Goal: Information Seeking & Learning: Learn about a topic

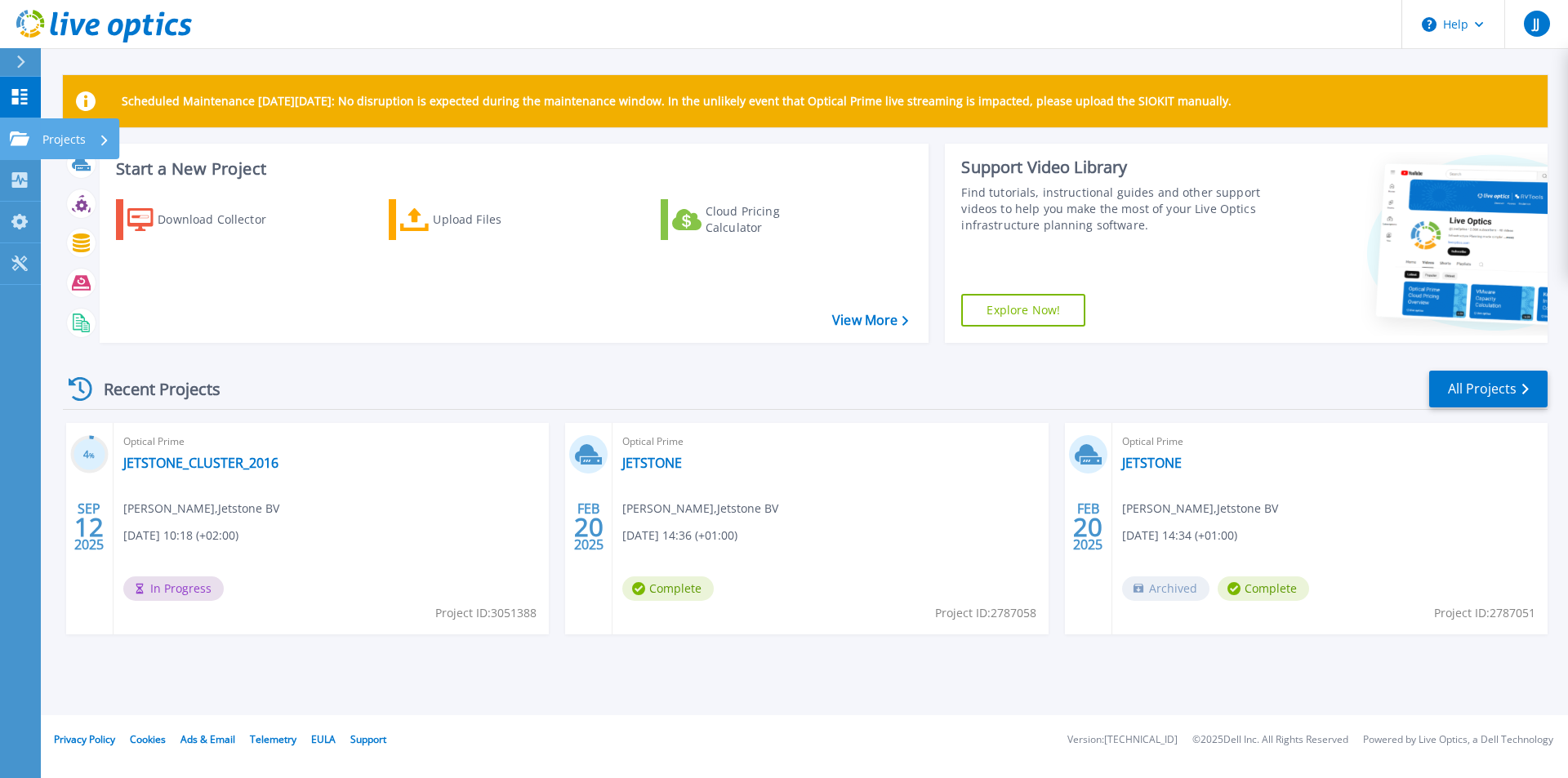
click at [23, 141] on icon at bounding box center [19, 139] width 20 height 14
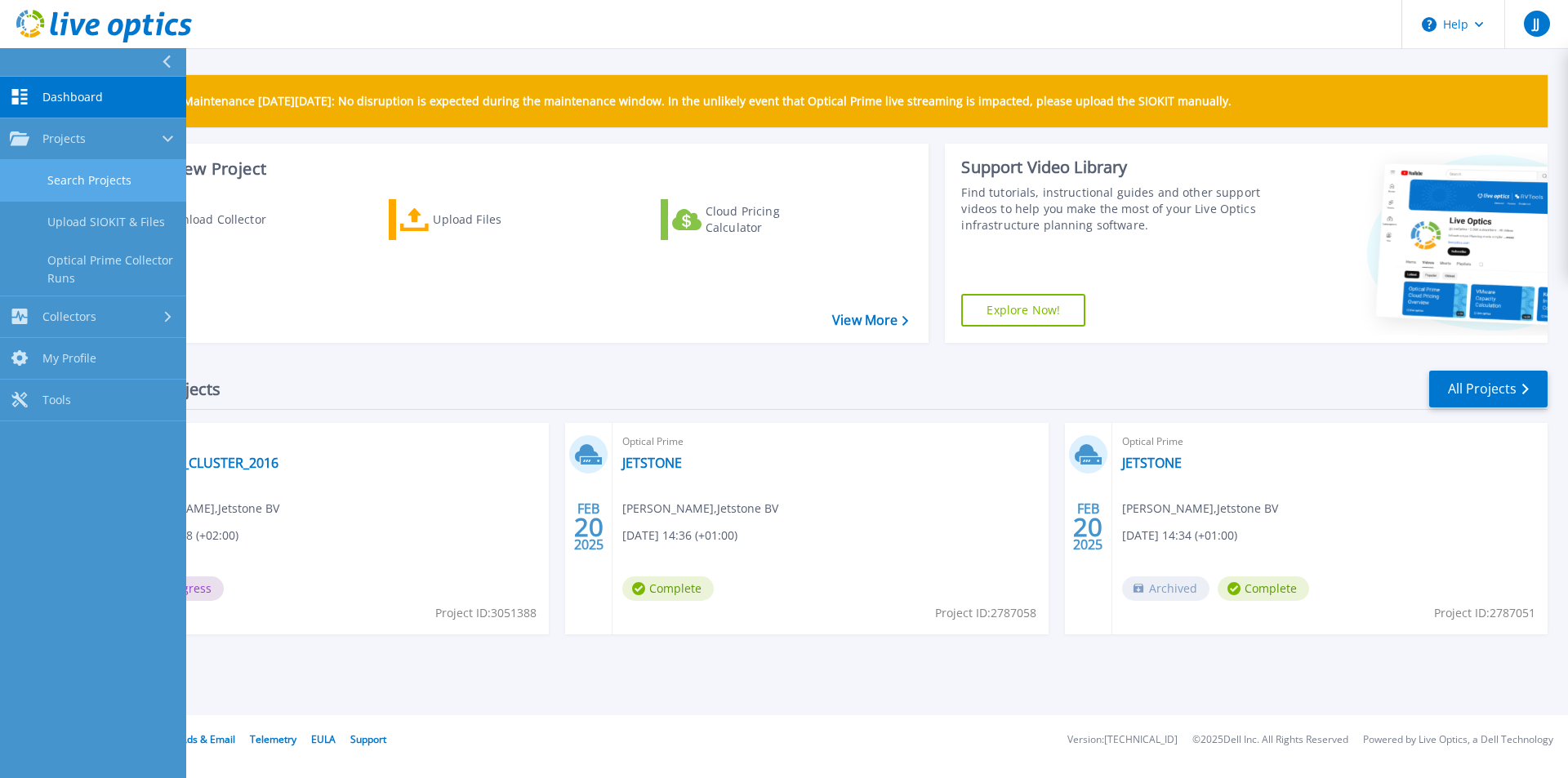
click at [87, 180] on link "Search Projects" at bounding box center [93, 181] width 186 height 41
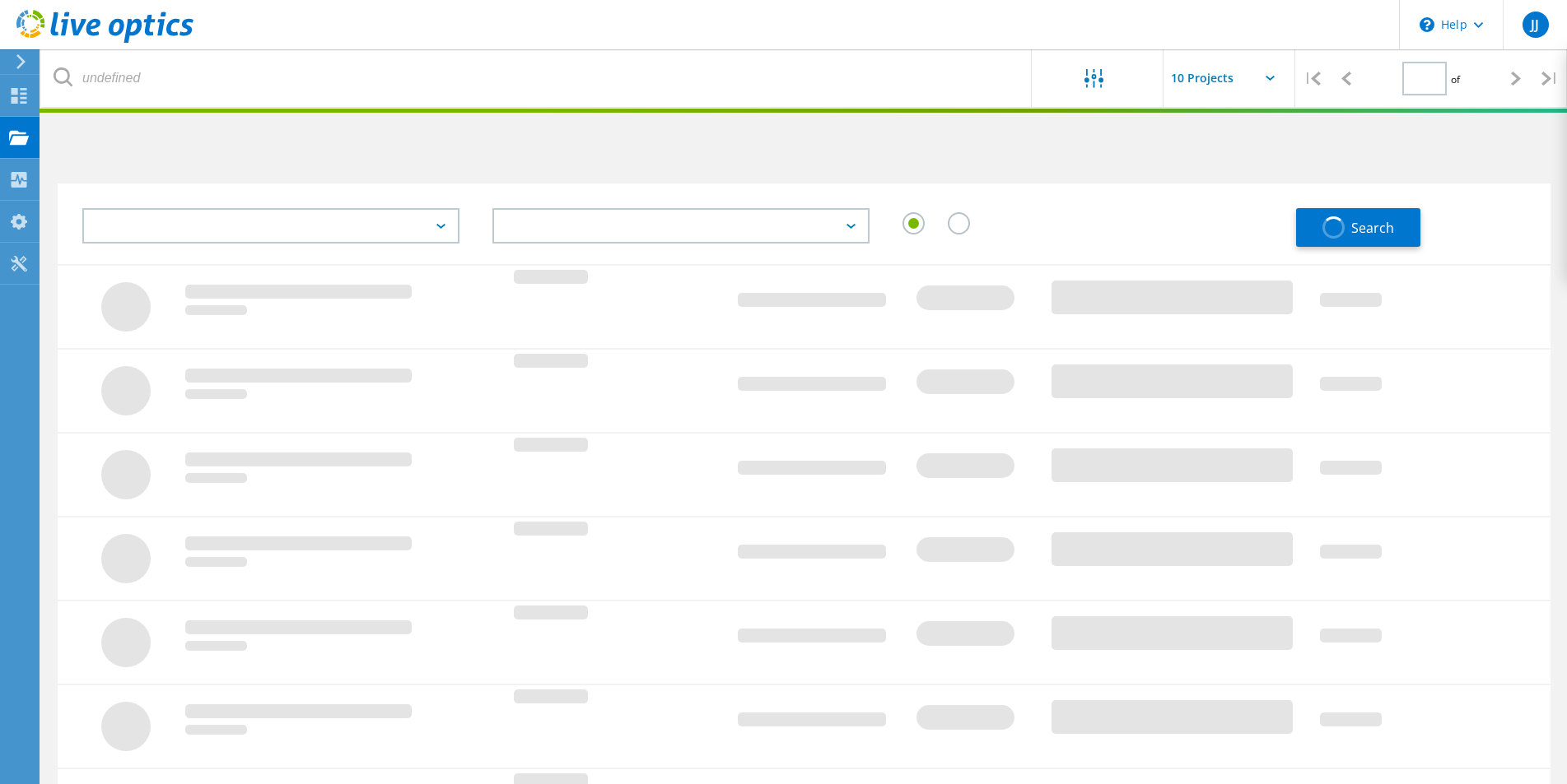
type input "1"
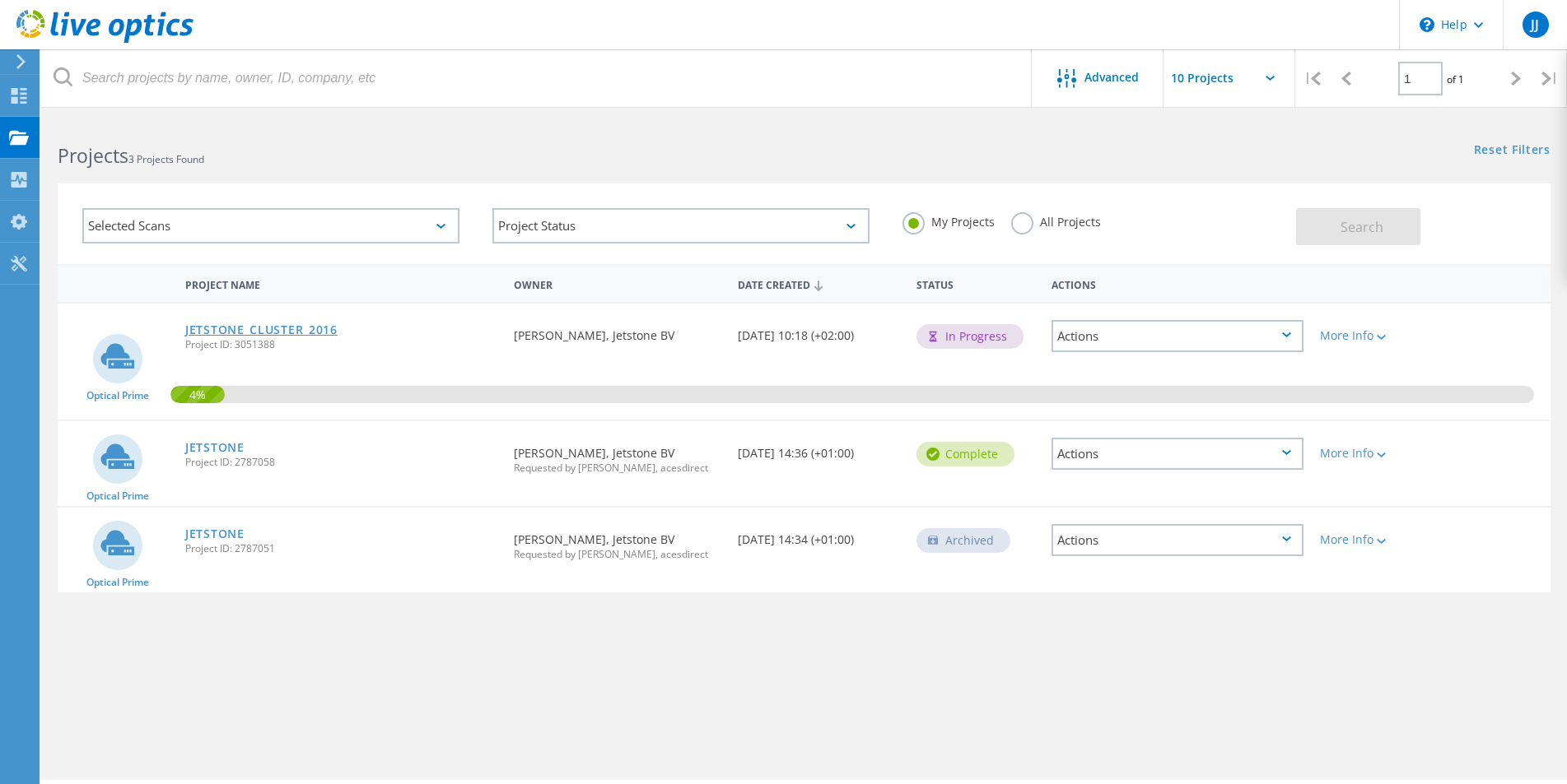
click at [308, 330] on link "JETSTONE_CLUSTER_2016" at bounding box center [261, 329] width 152 height 11
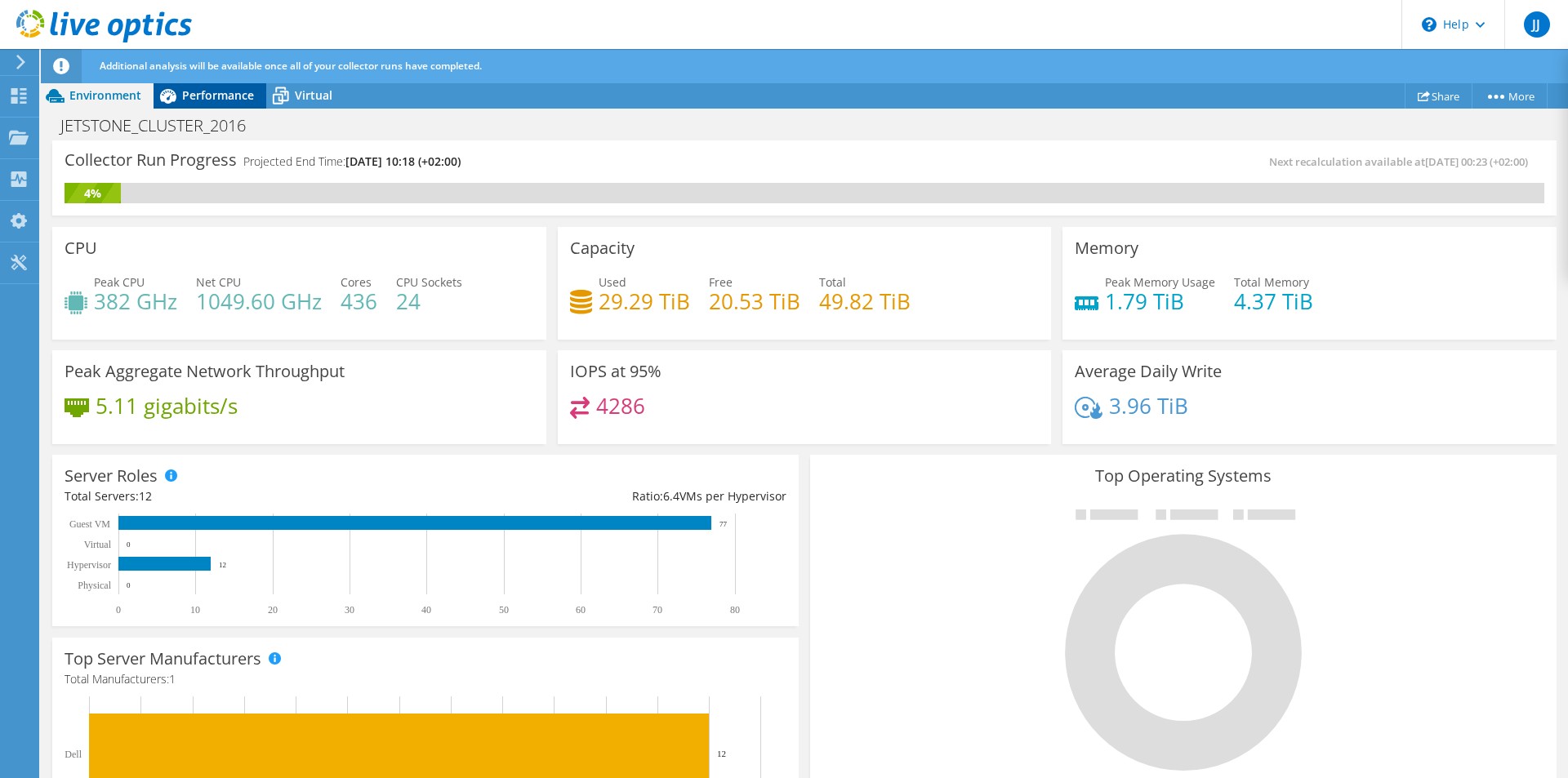
click at [194, 95] on span "Performance" at bounding box center [217, 95] width 72 height 16
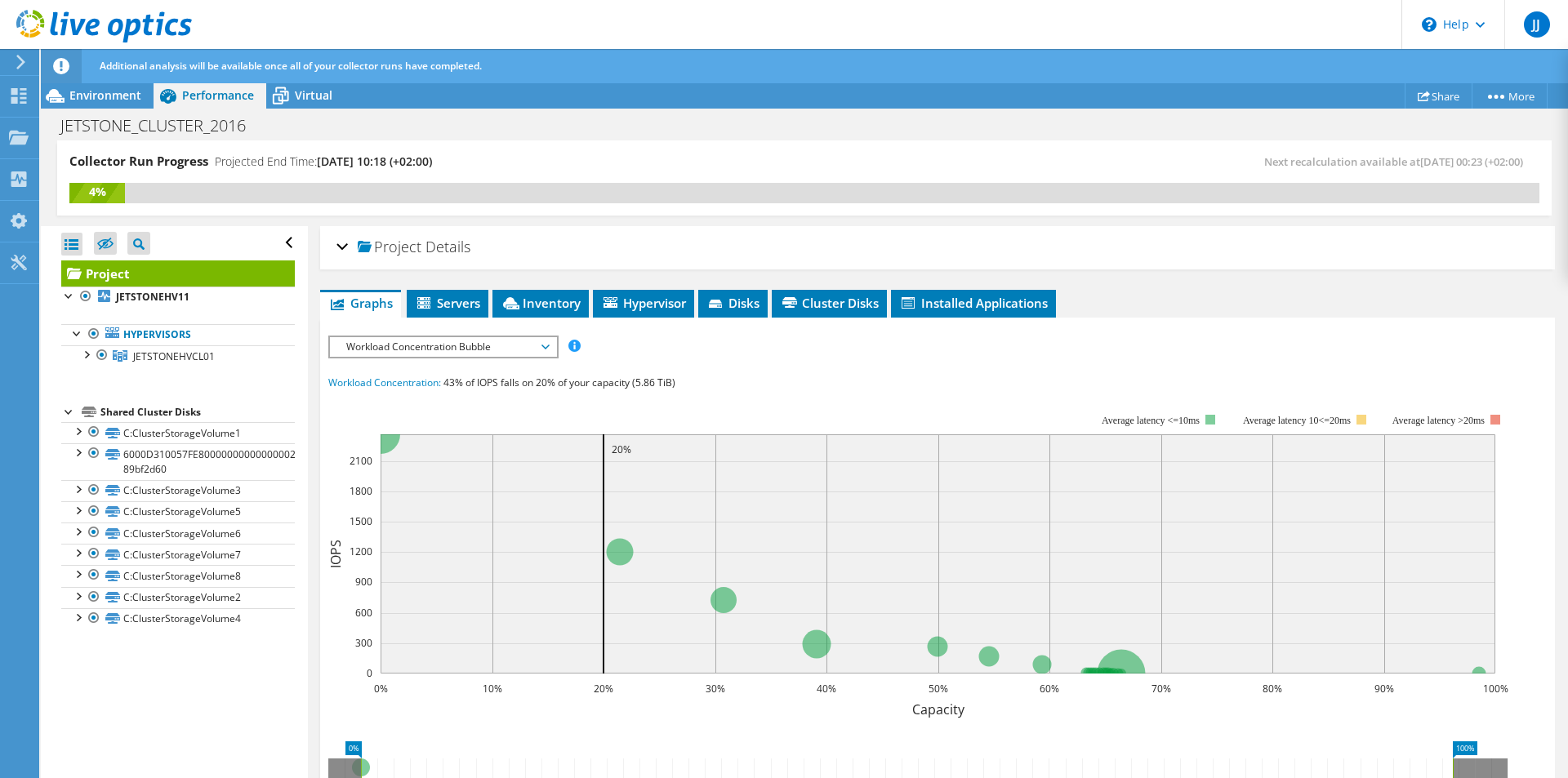
click at [543, 347] on span "Workload Concentration Bubble" at bounding box center [443, 346] width 210 height 20
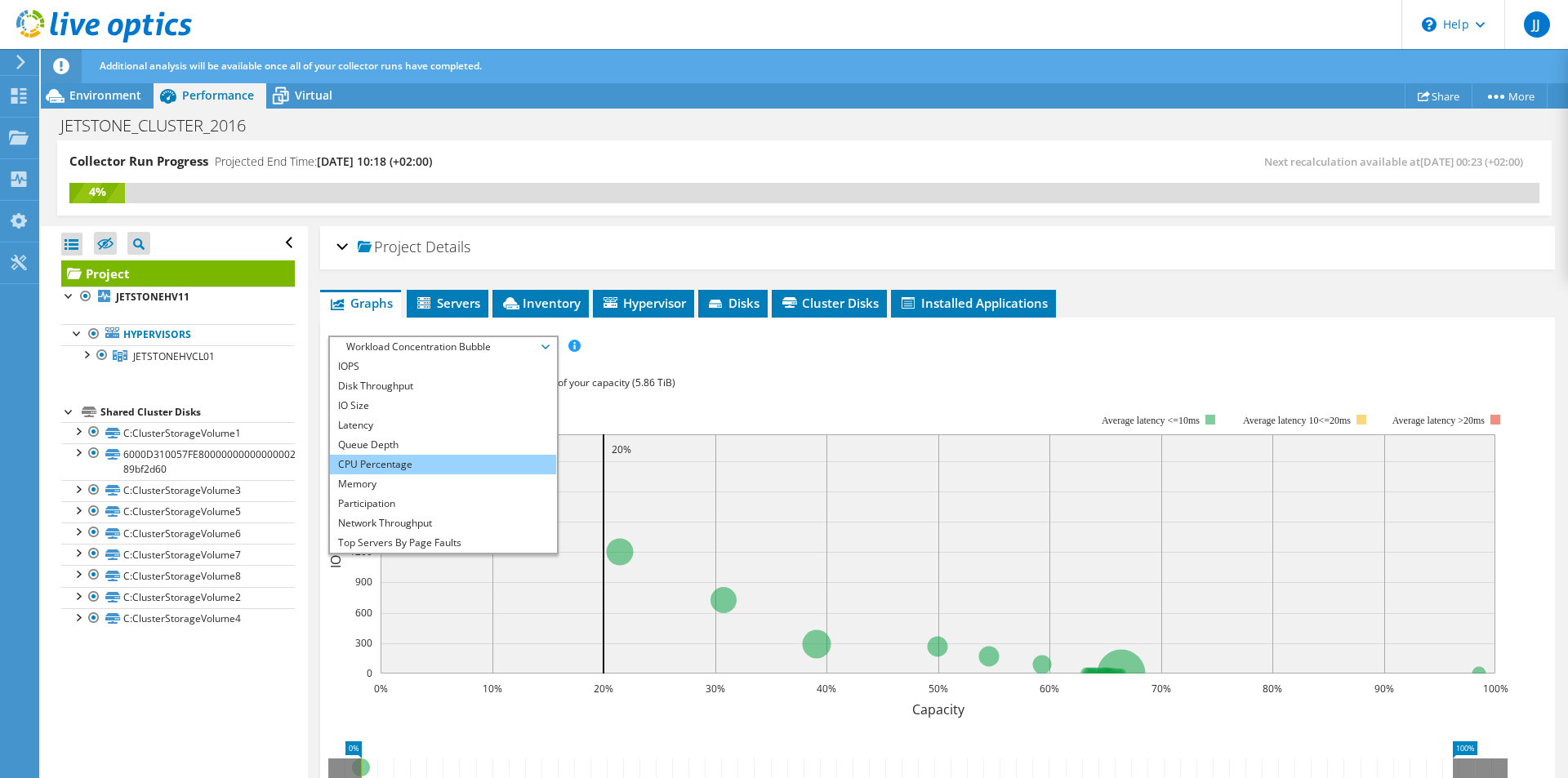
click at [389, 465] on li "CPU Percentage" at bounding box center [443, 464] width 227 height 20
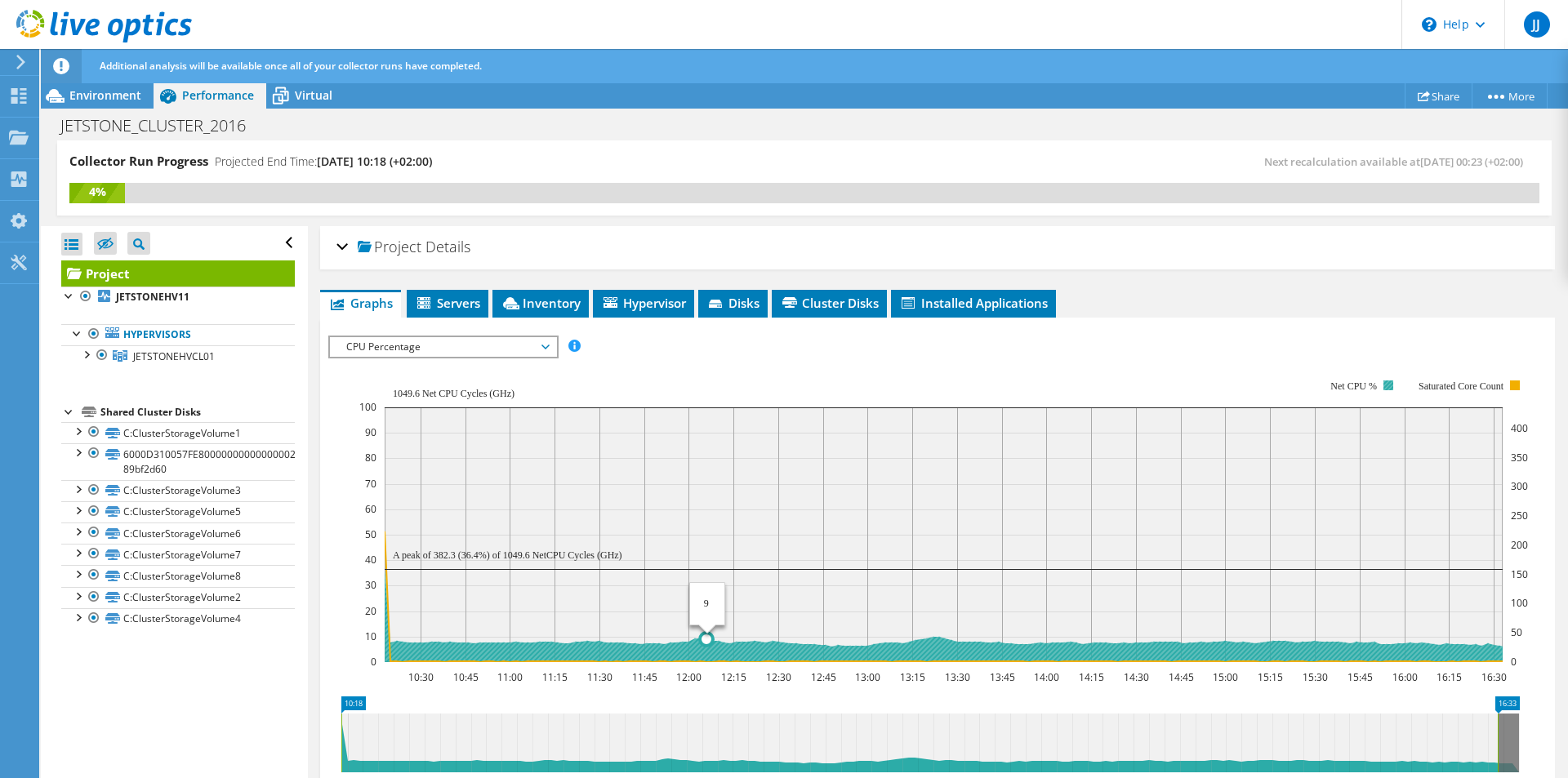
click at [709, 646] on icon at bounding box center [954, 616] width 1139 height 93
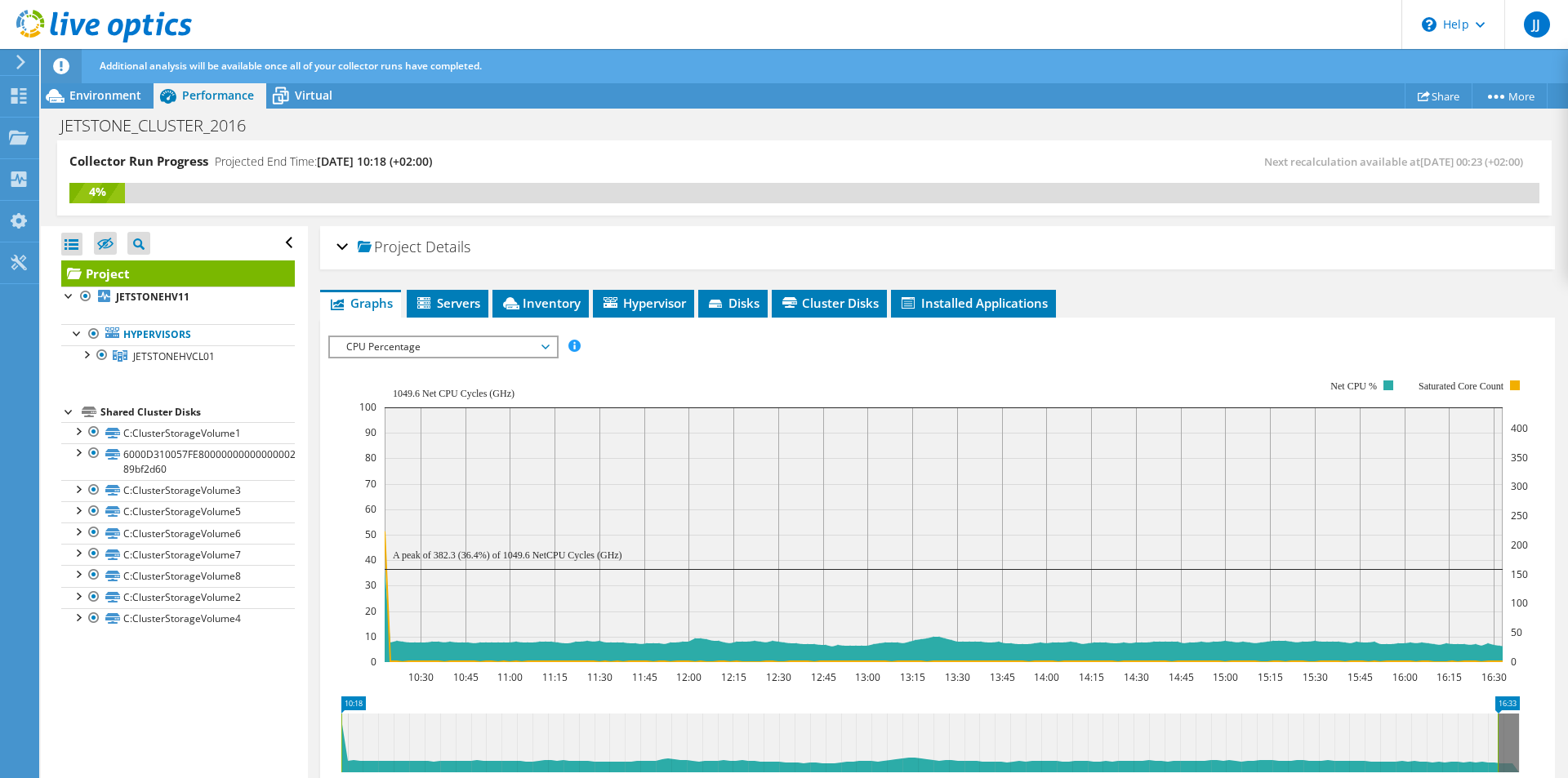
click at [538, 342] on span "CPU Percentage" at bounding box center [443, 346] width 210 height 20
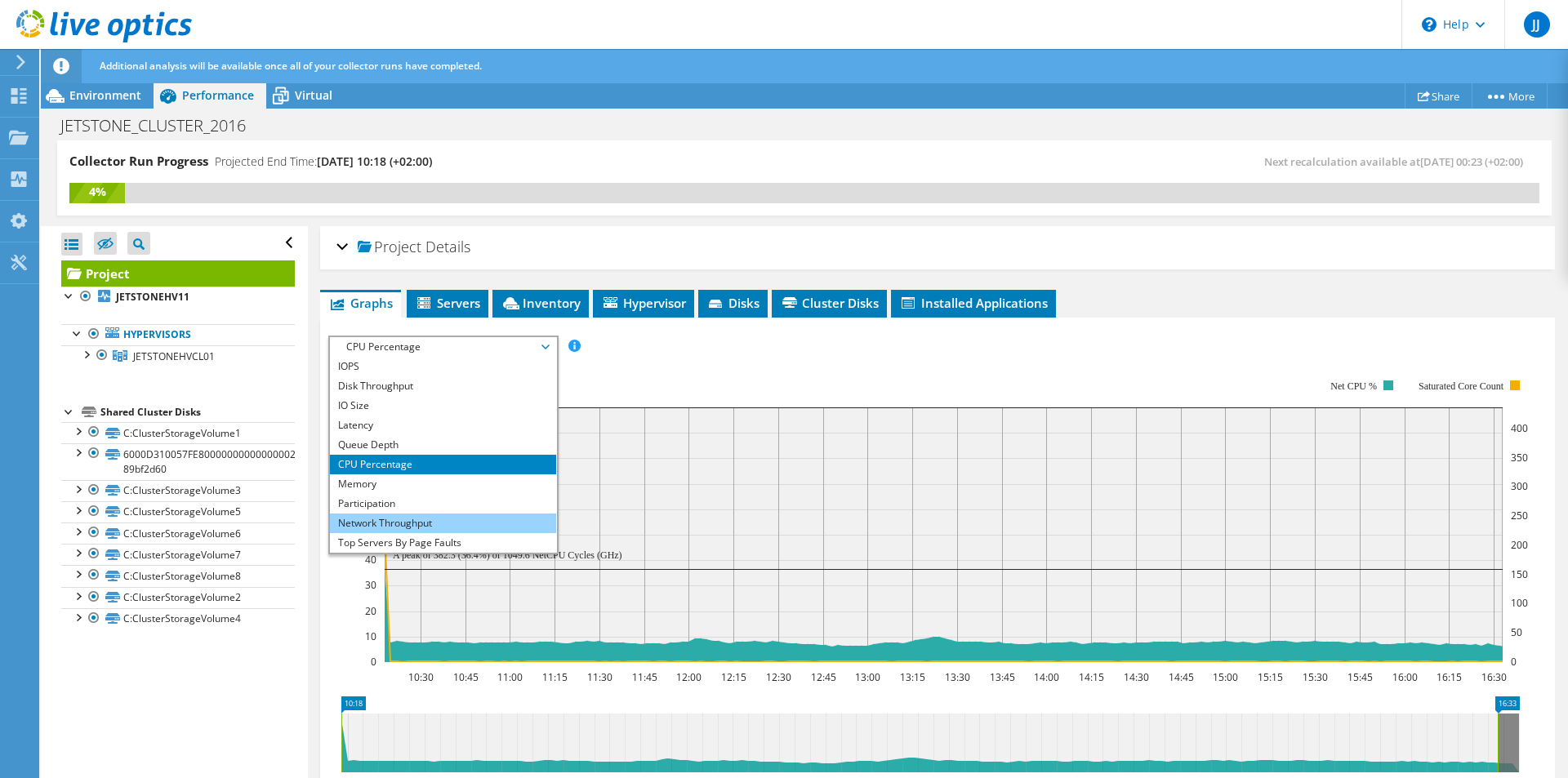
click at [399, 524] on li "Network Throughput" at bounding box center [443, 523] width 227 height 20
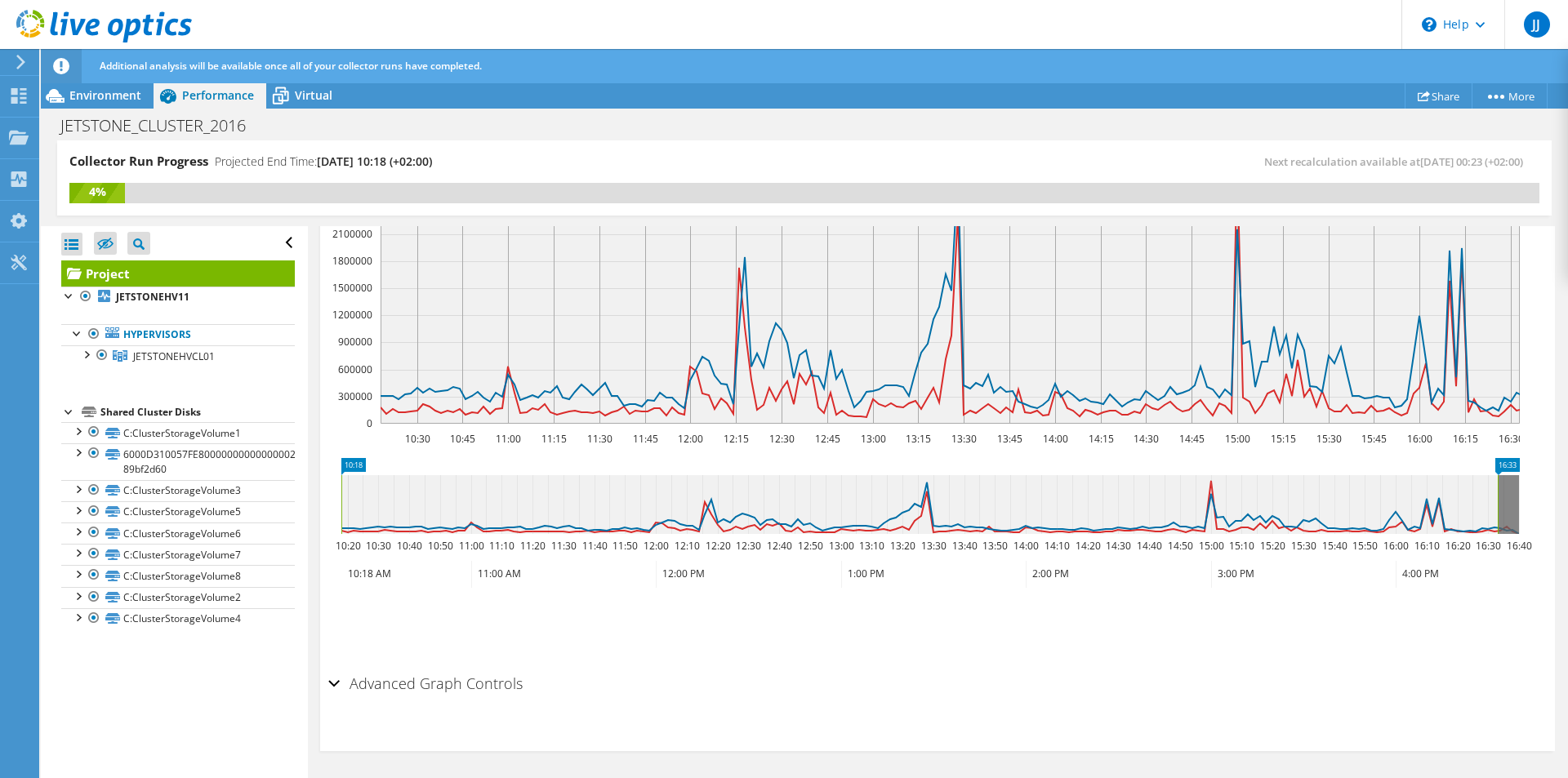
scroll to position [63, 0]
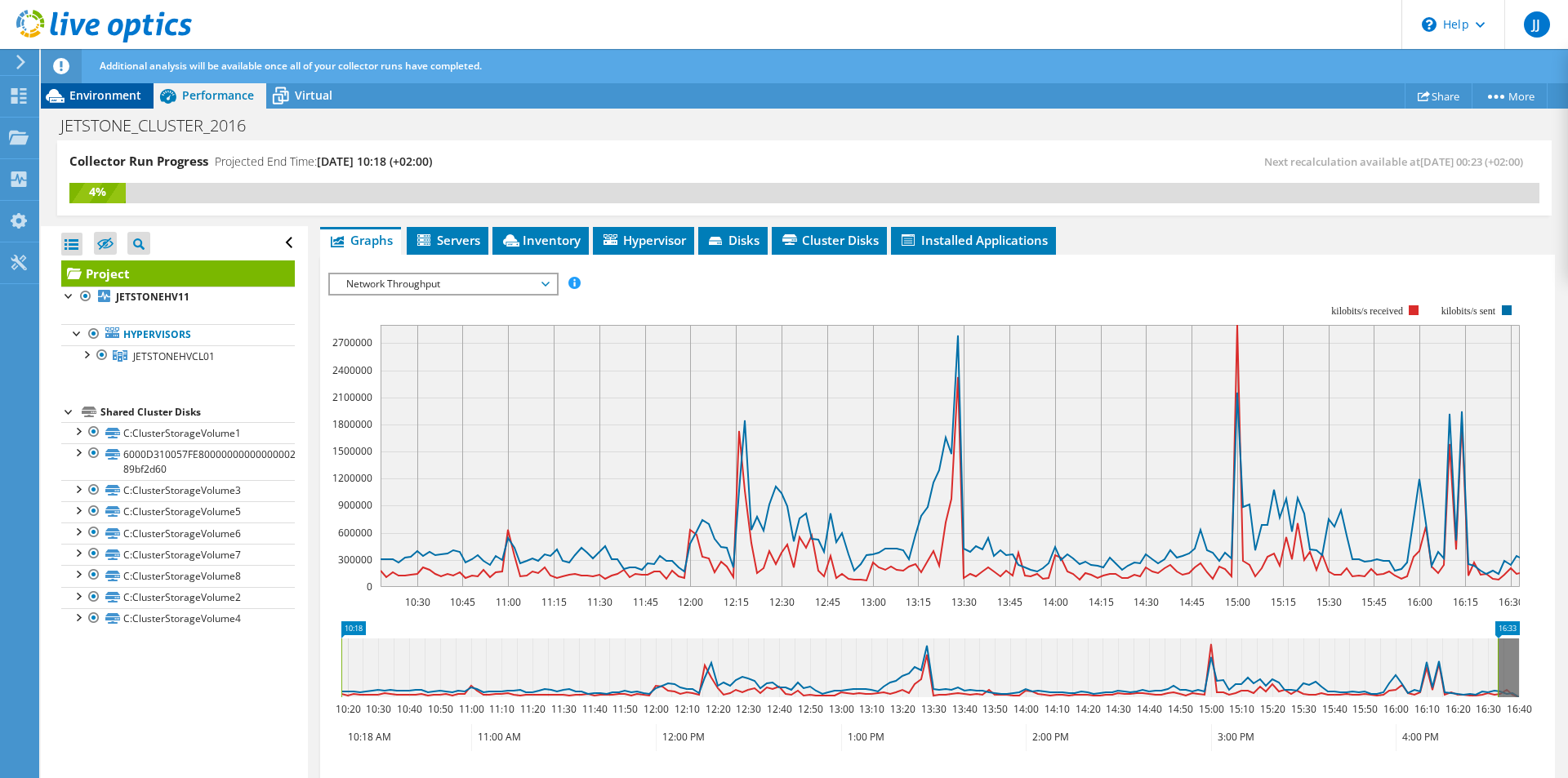
click at [103, 91] on span "Environment" at bounding box center [105, 95] width 72 height 16
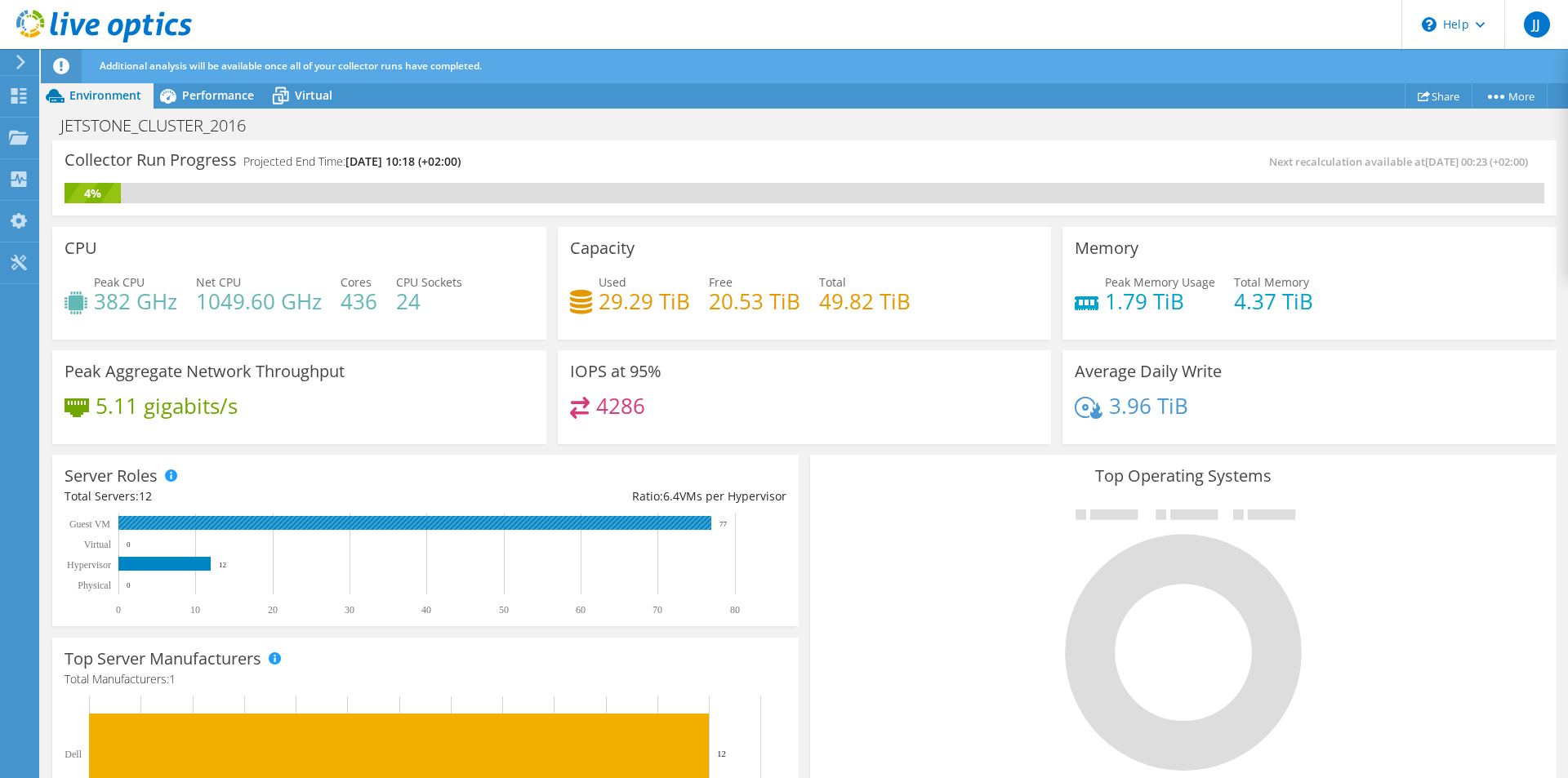
click at [478, 521] on rect at bounding box center [414, 523] width 593 height 14
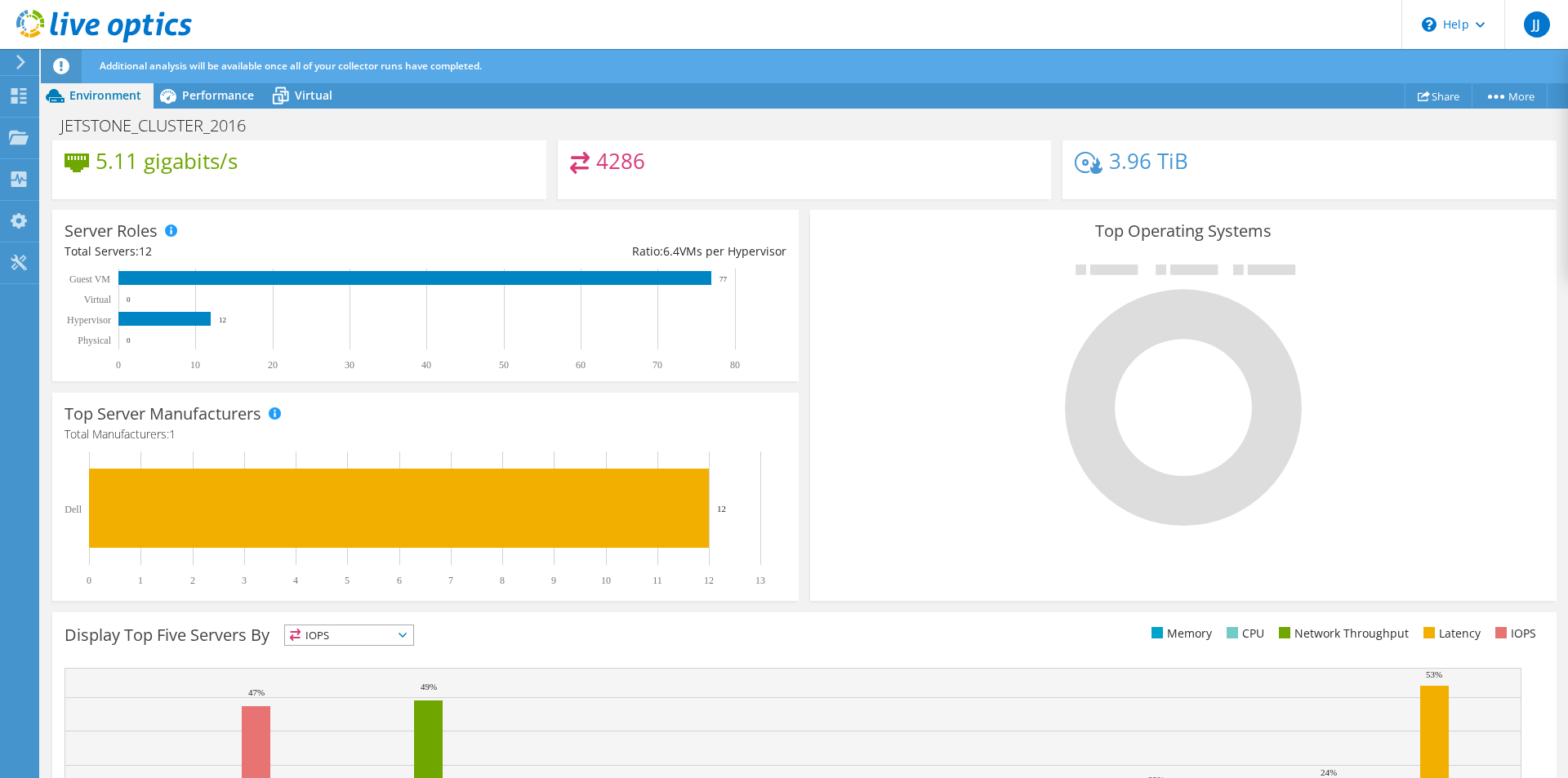
scroll to position [408, 0]
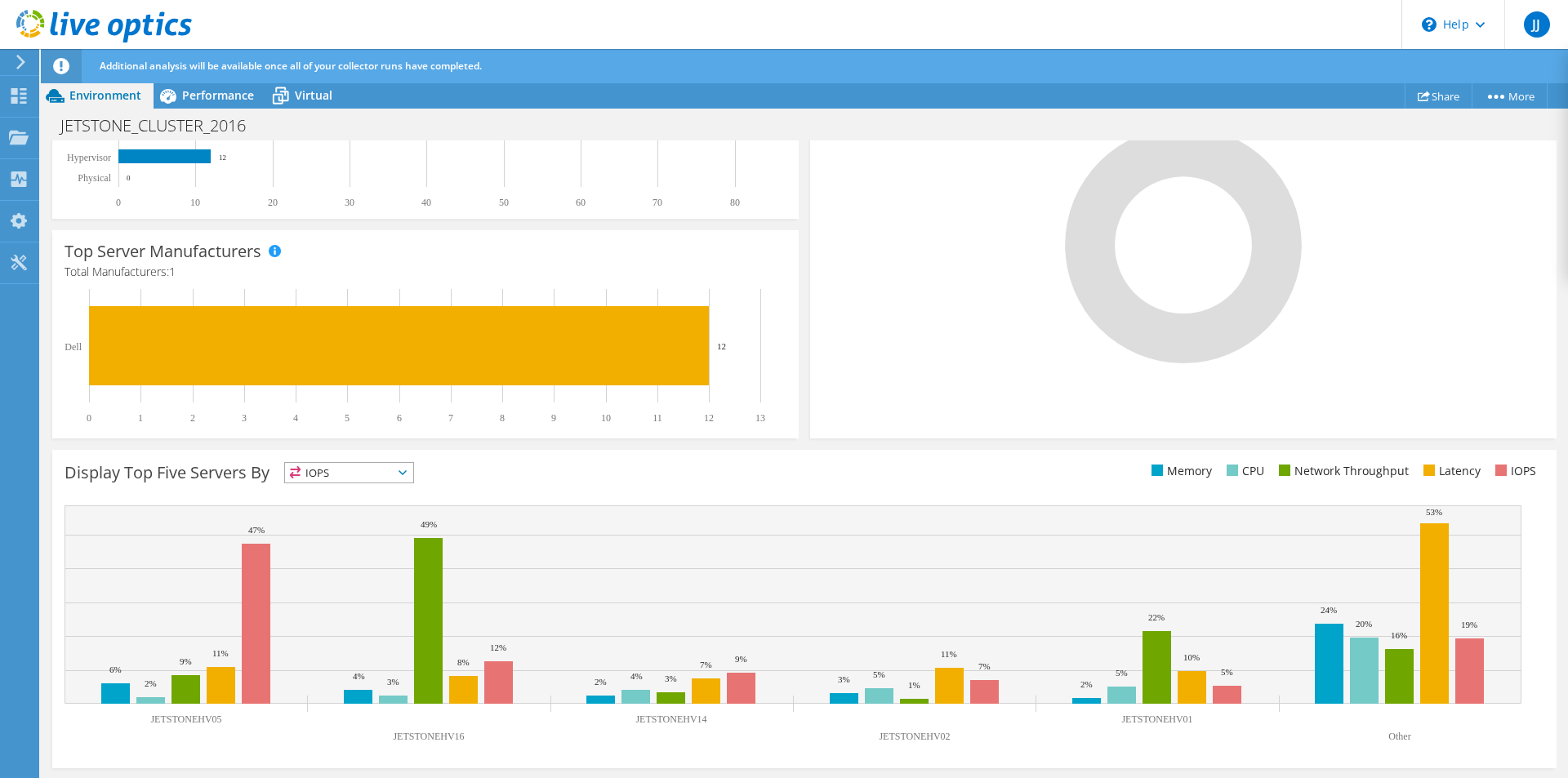
click at [399, 472] on span "IOPS" at bounding box center [349, 472] width 128 height 20
click at [350, 518] on li "Memory" at bounding box center [349, 517] width 128 height 23
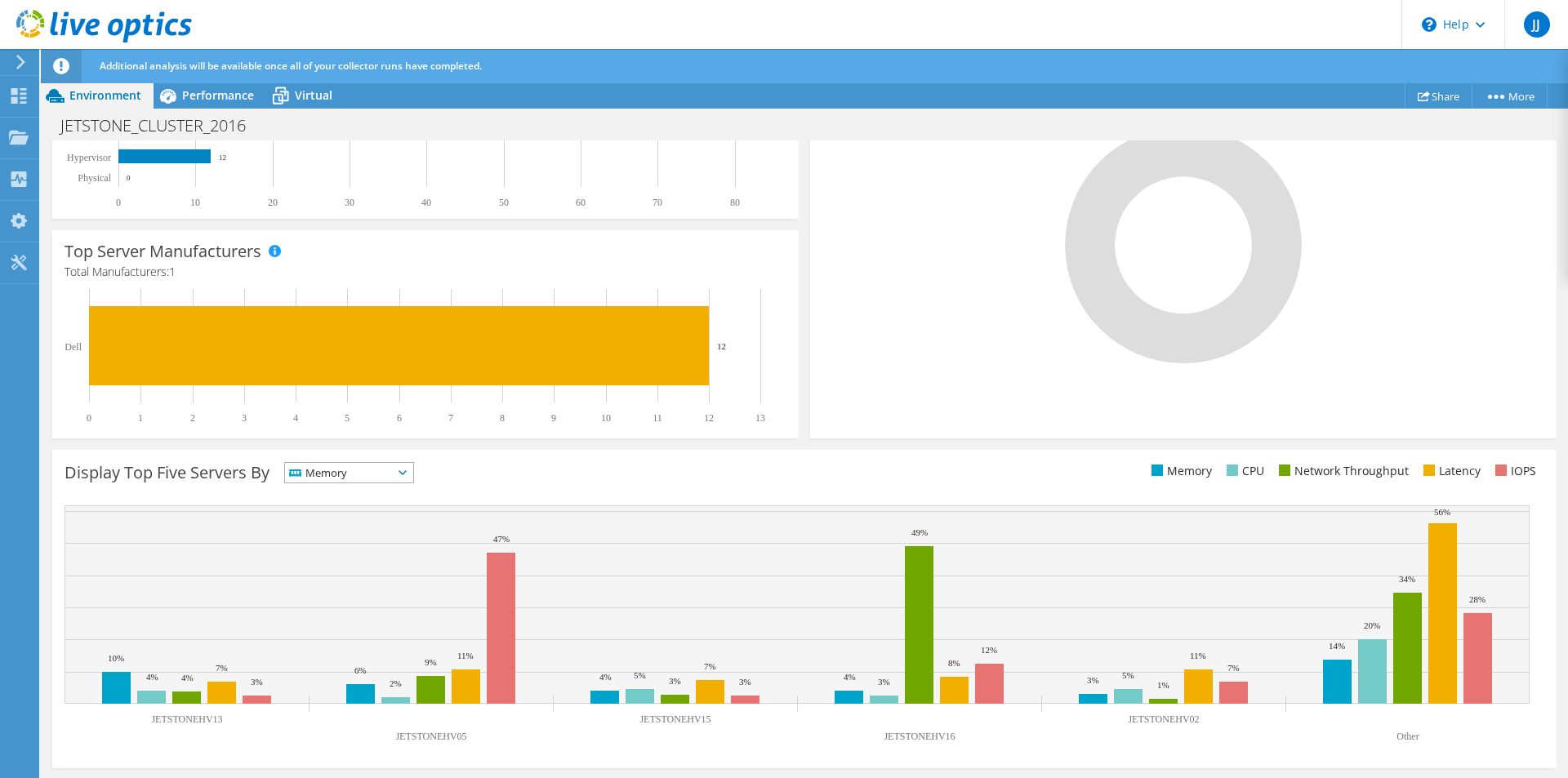
click at [407, 473] on icon at bounding box center [402, 473] width 8 height 5
click at [363, 558] on li "Network Throughput" at bounding box center [349, 563] width 128 height 23
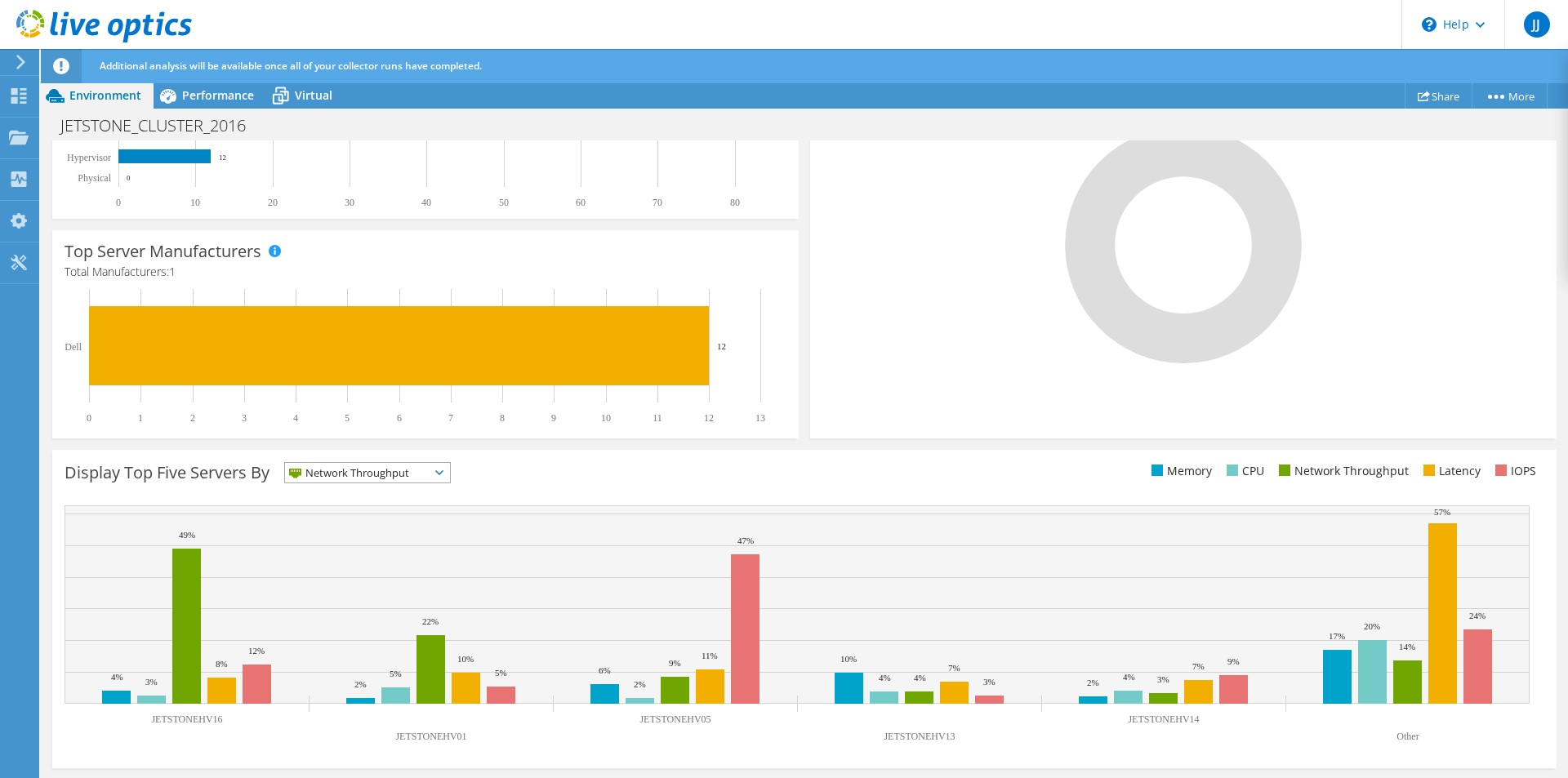
click at [419, 477] on span "Network Throughput" at bounding box center [358, 472] width 145 height 20
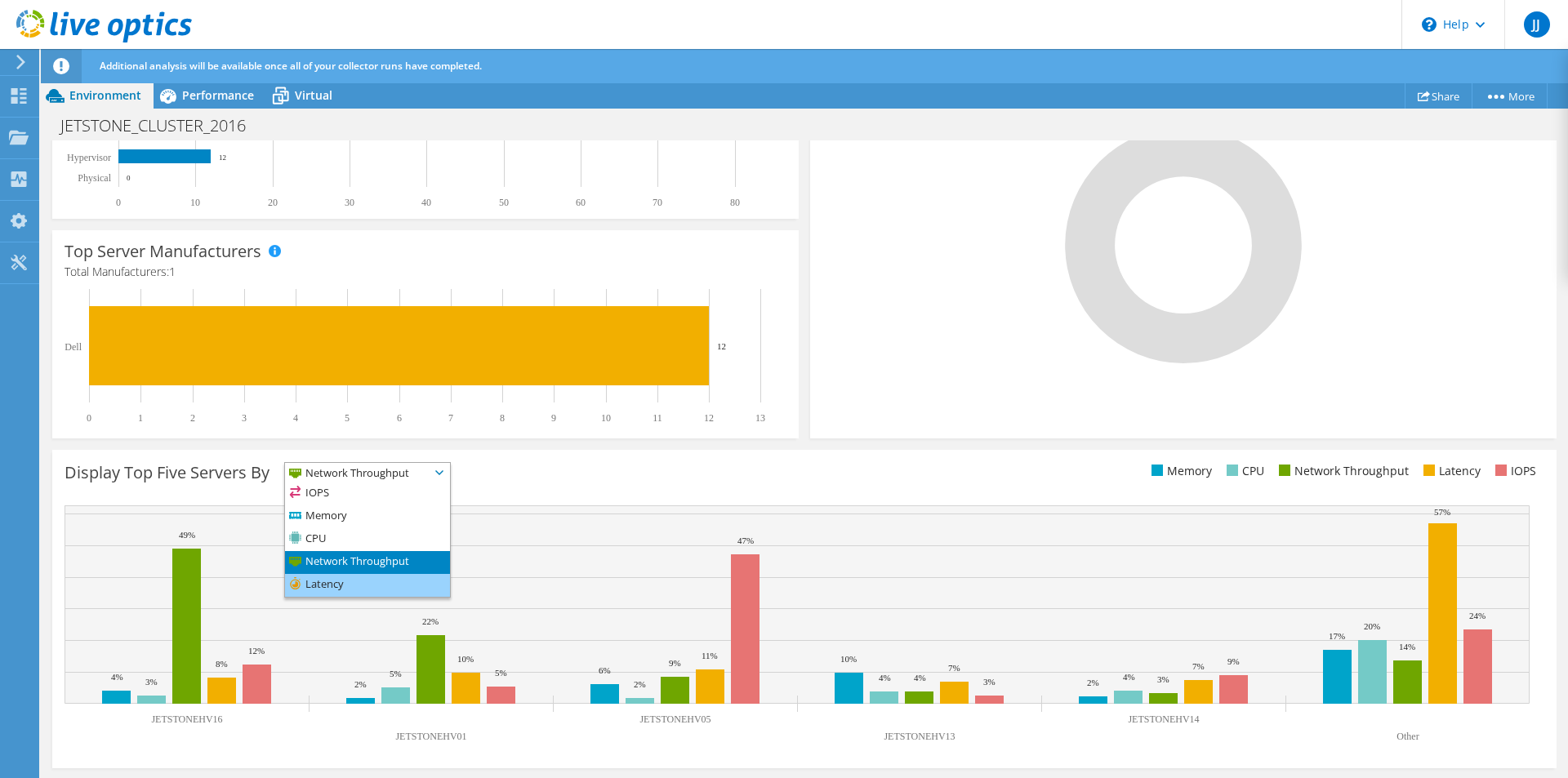
click at [322, 588] on li "Latency" at bounding box center [367, 585] width 165 height 23
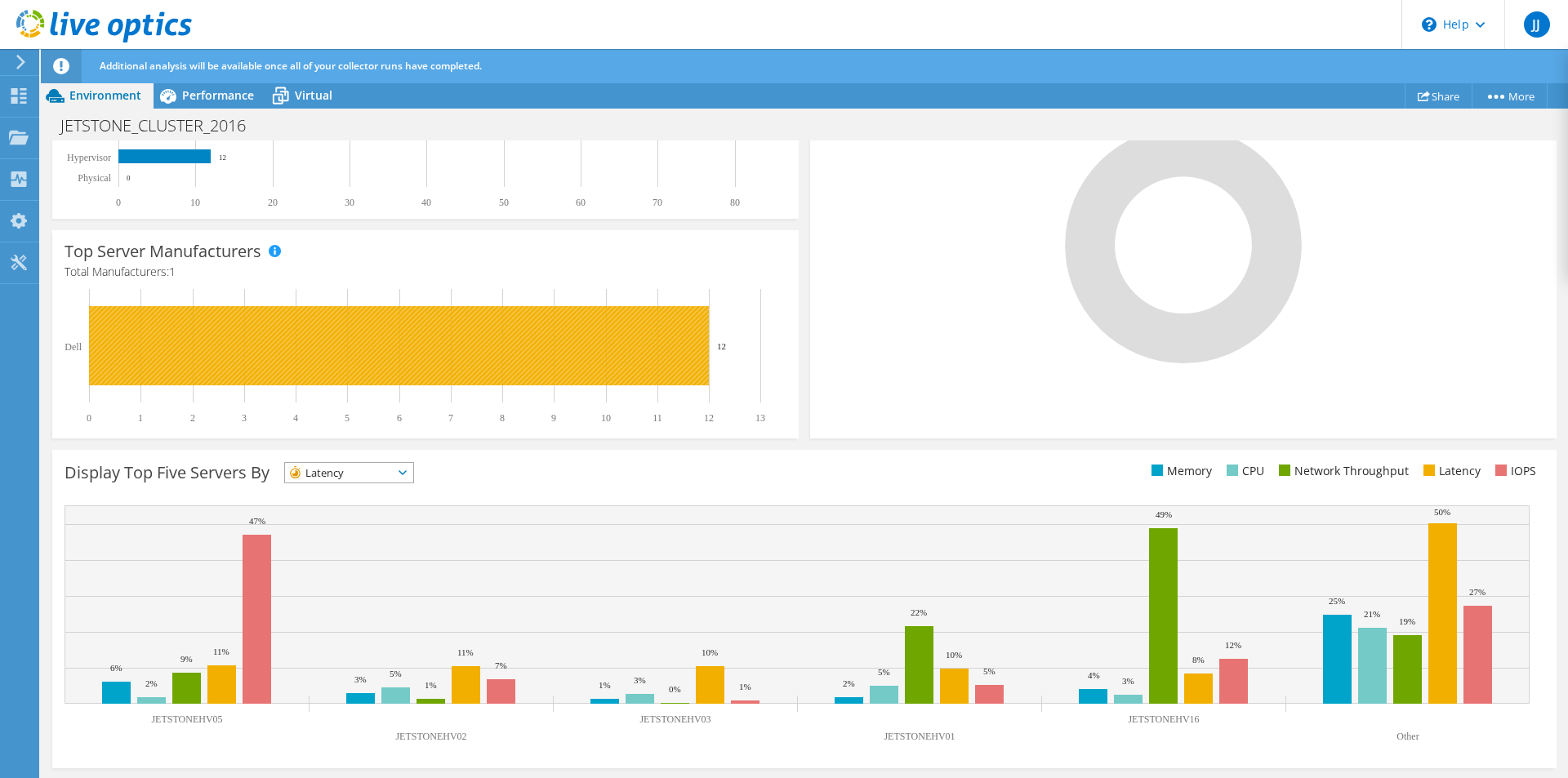
scroll to position [0, 0]
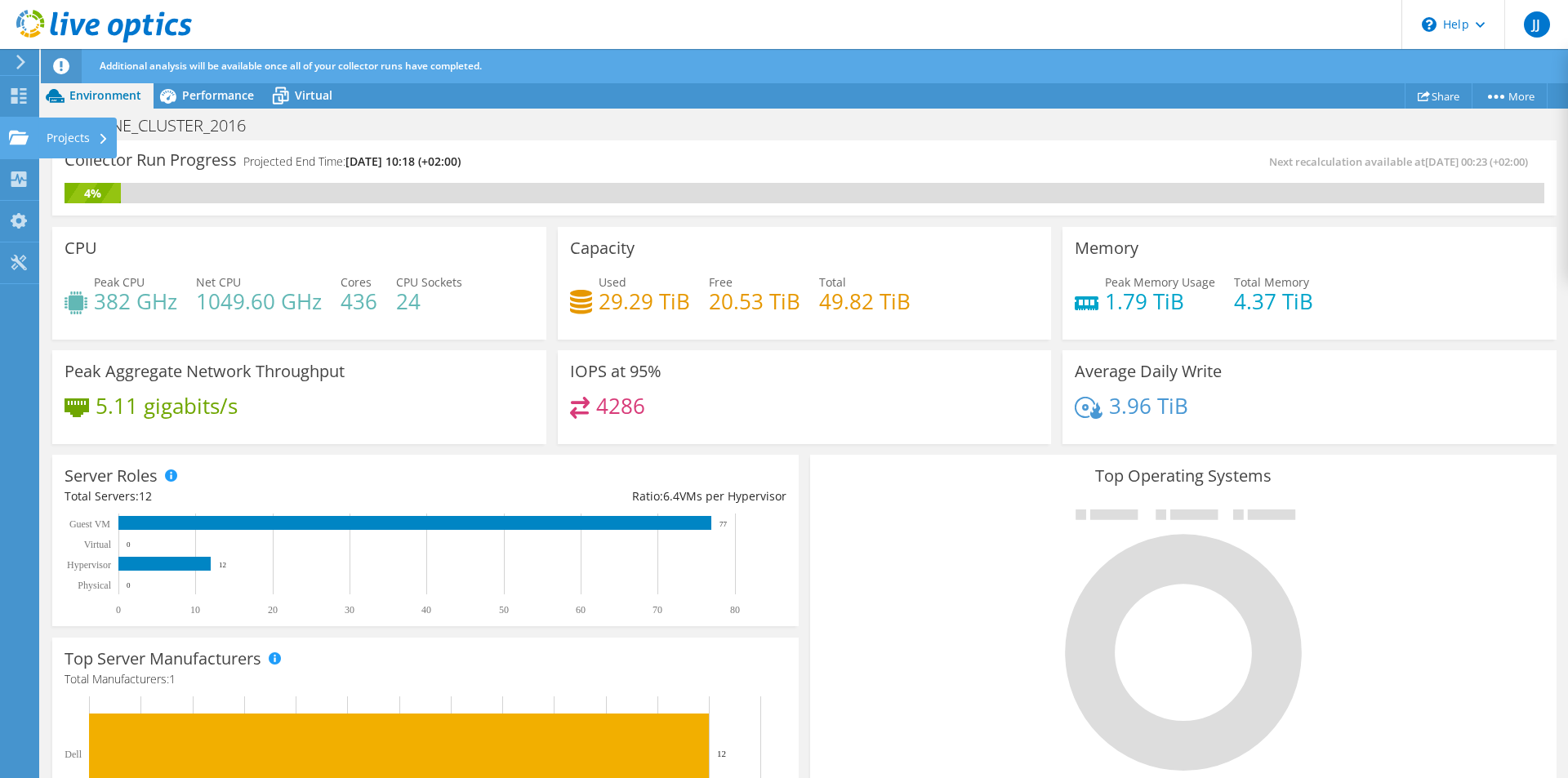
click at [78, 137] on div "Projects" at bounding box center [78, 137] width 78 height 40
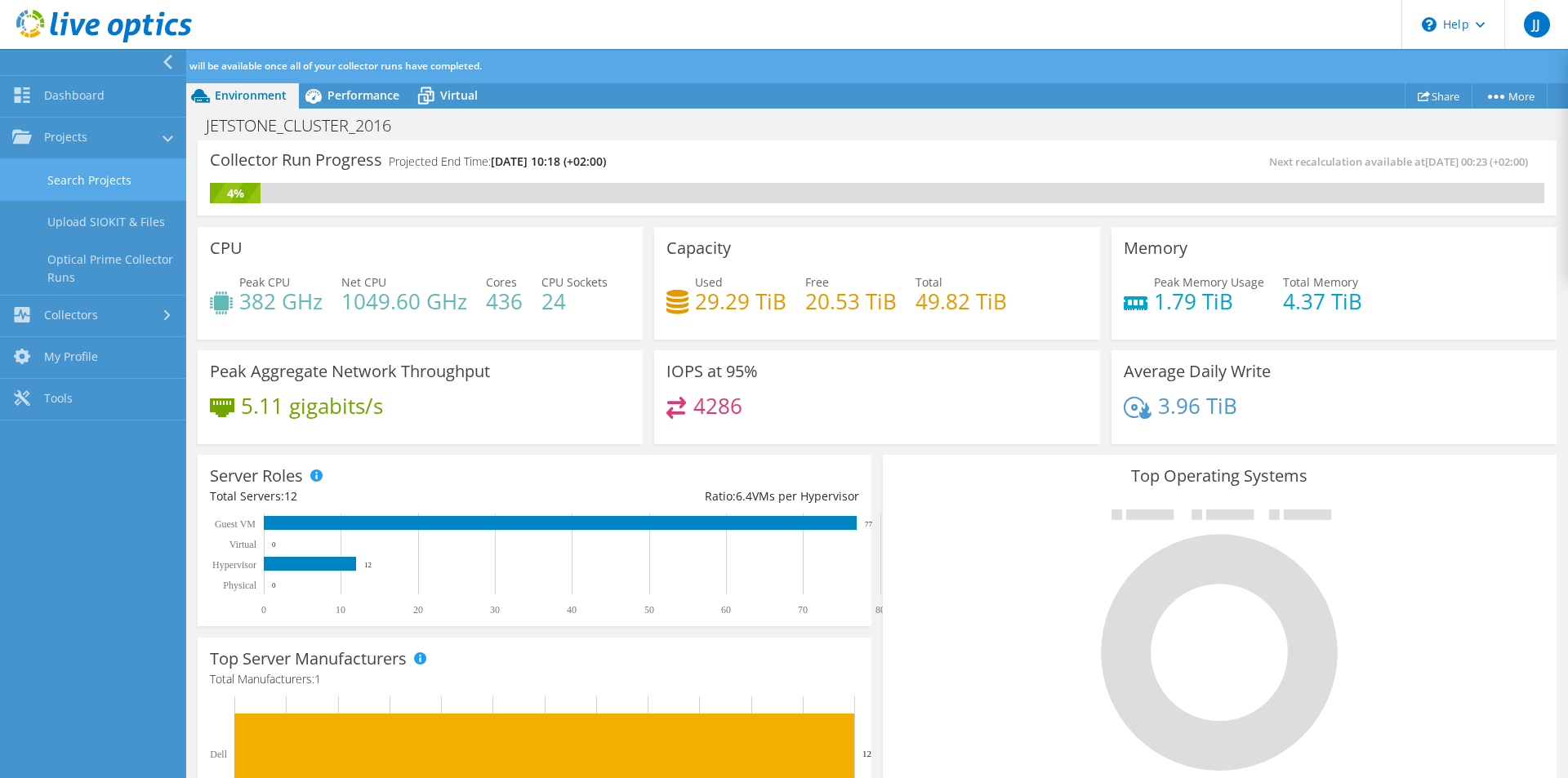
click at [102, 177] on link "Search Projects" at bounding box center [93, 180] width 186 height 41
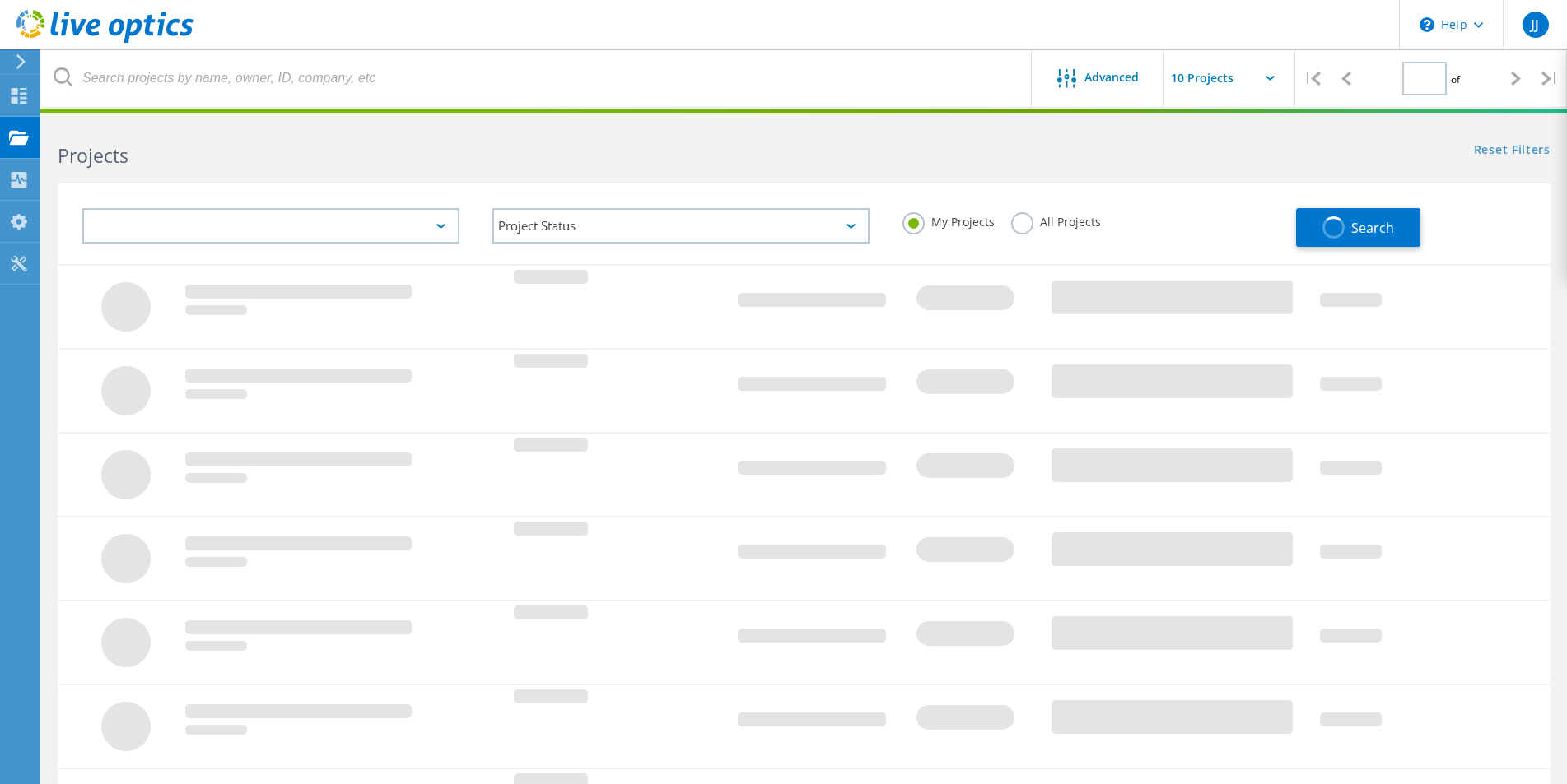
type input "1"
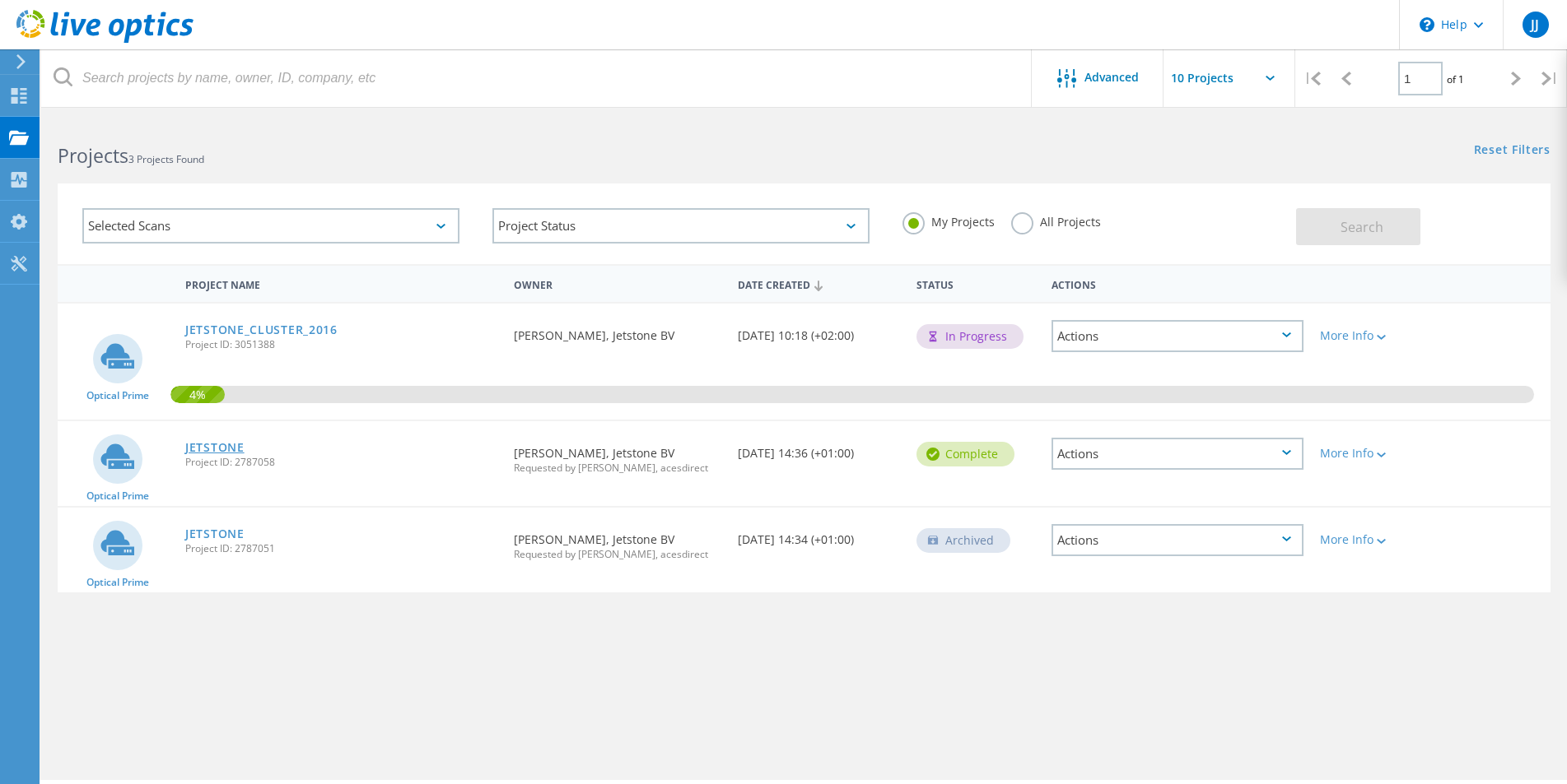
click at [228, 449] on link "JETSTONE" at bounding box center [215, 447] width 59 height 11
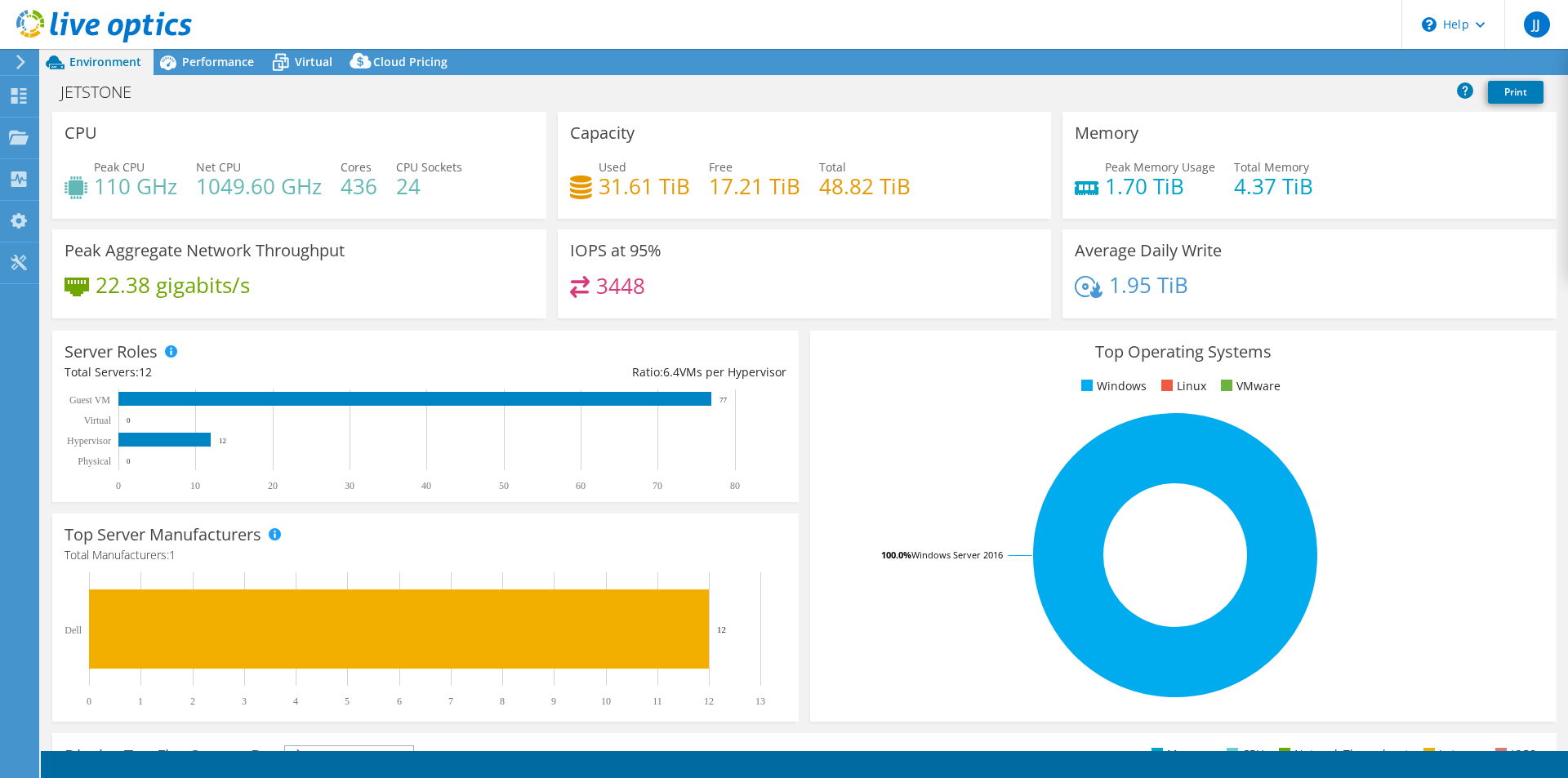
select select "EUFrankfurt"
select select "USD"
click at [203, 63] on span "Performance" at bounding box center [217, 62] width 72 height 16
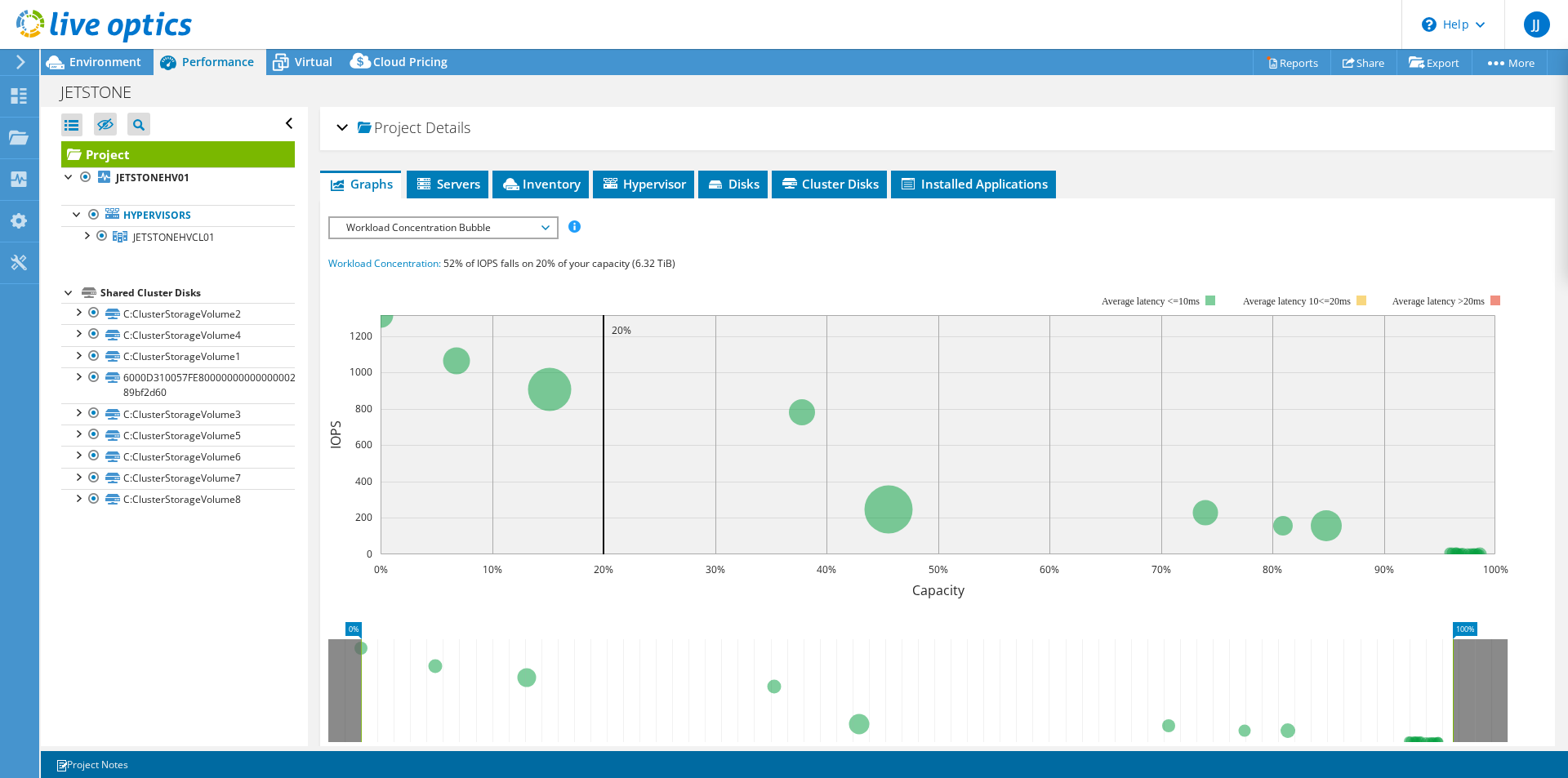
click at [546, 228] on span "Workload Concentration Bubble" at bounding box center [443, 227] width 210 height 20
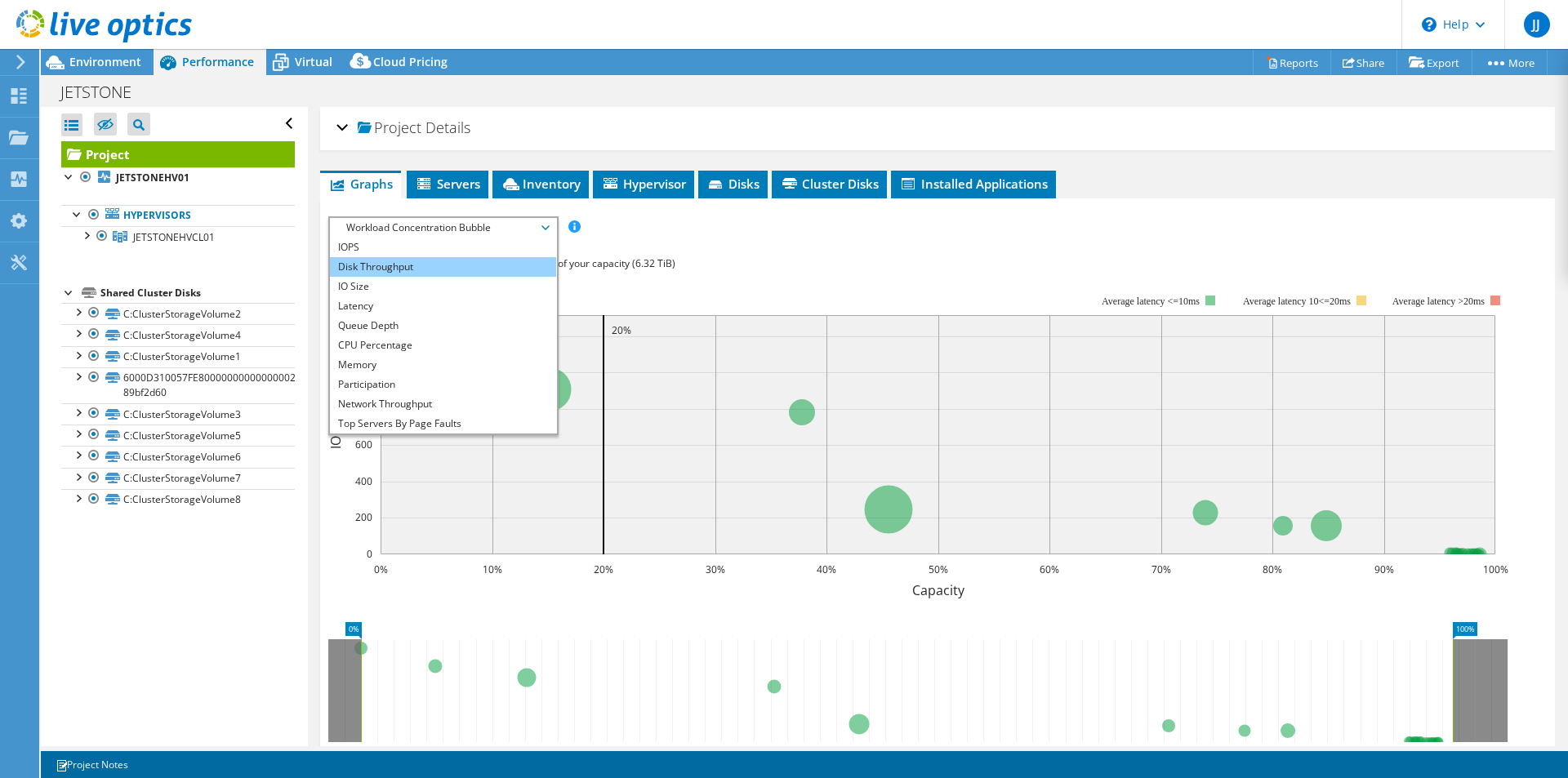
click at [513, 265] on li "Disk Throughput" at bounding box center [443, 267] width 227 height 20
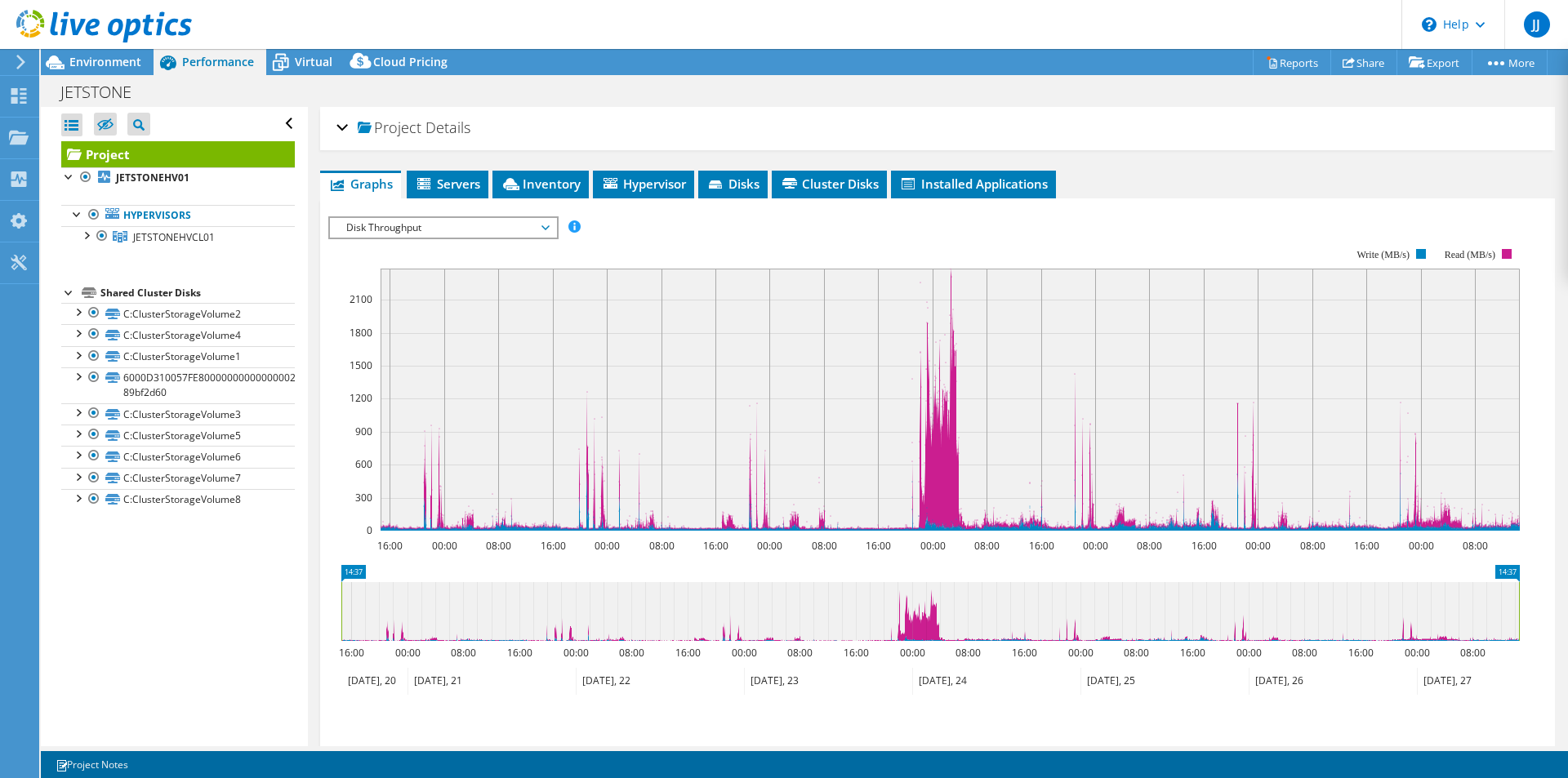
click at [519, 227] on span "Disk Throughput" at bounding box center [443, 227] width 210 height 20
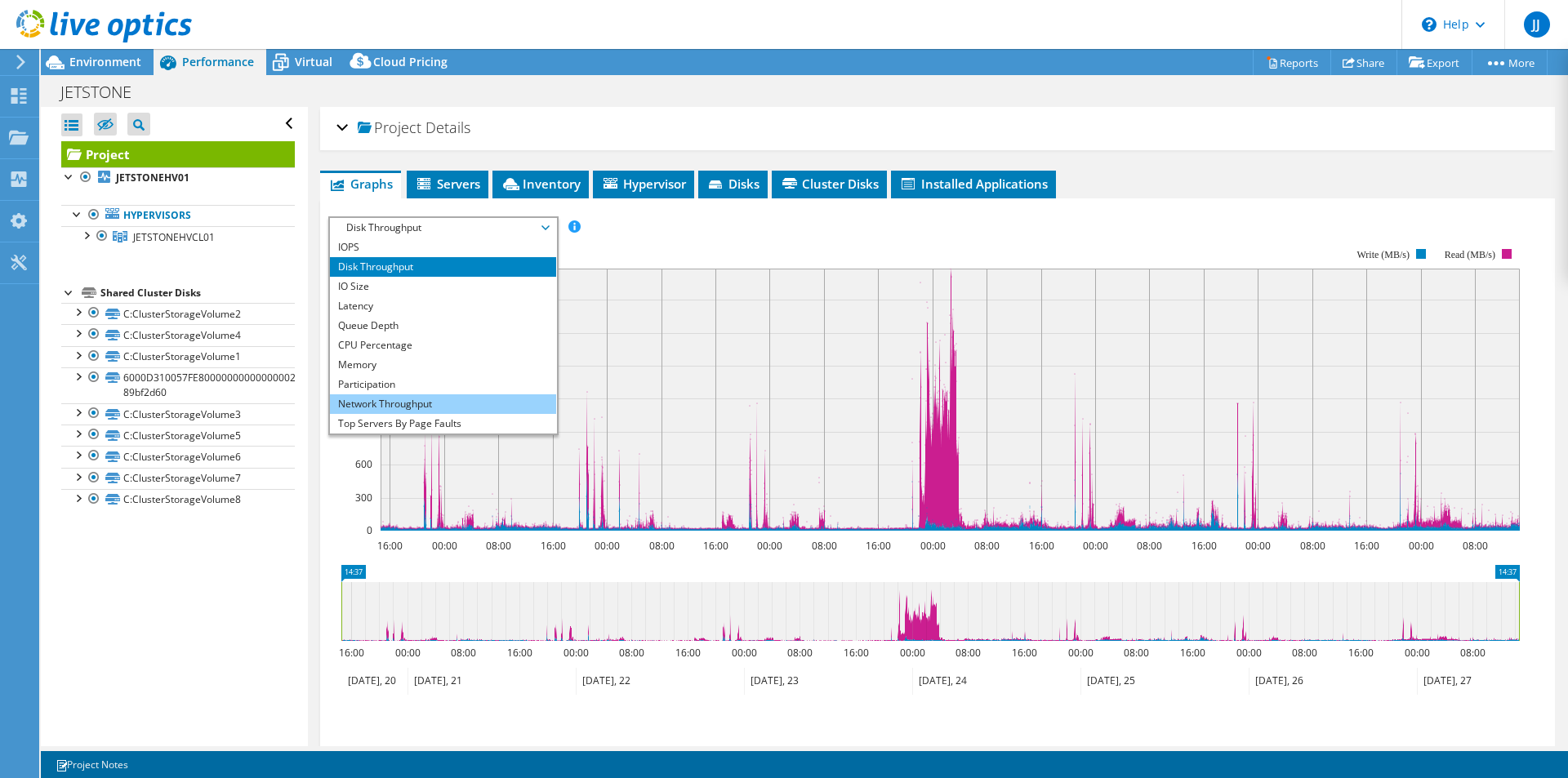
click at [430, 402] on li "Network Throughput" at bounding box center [443, 404] width 227 height 20
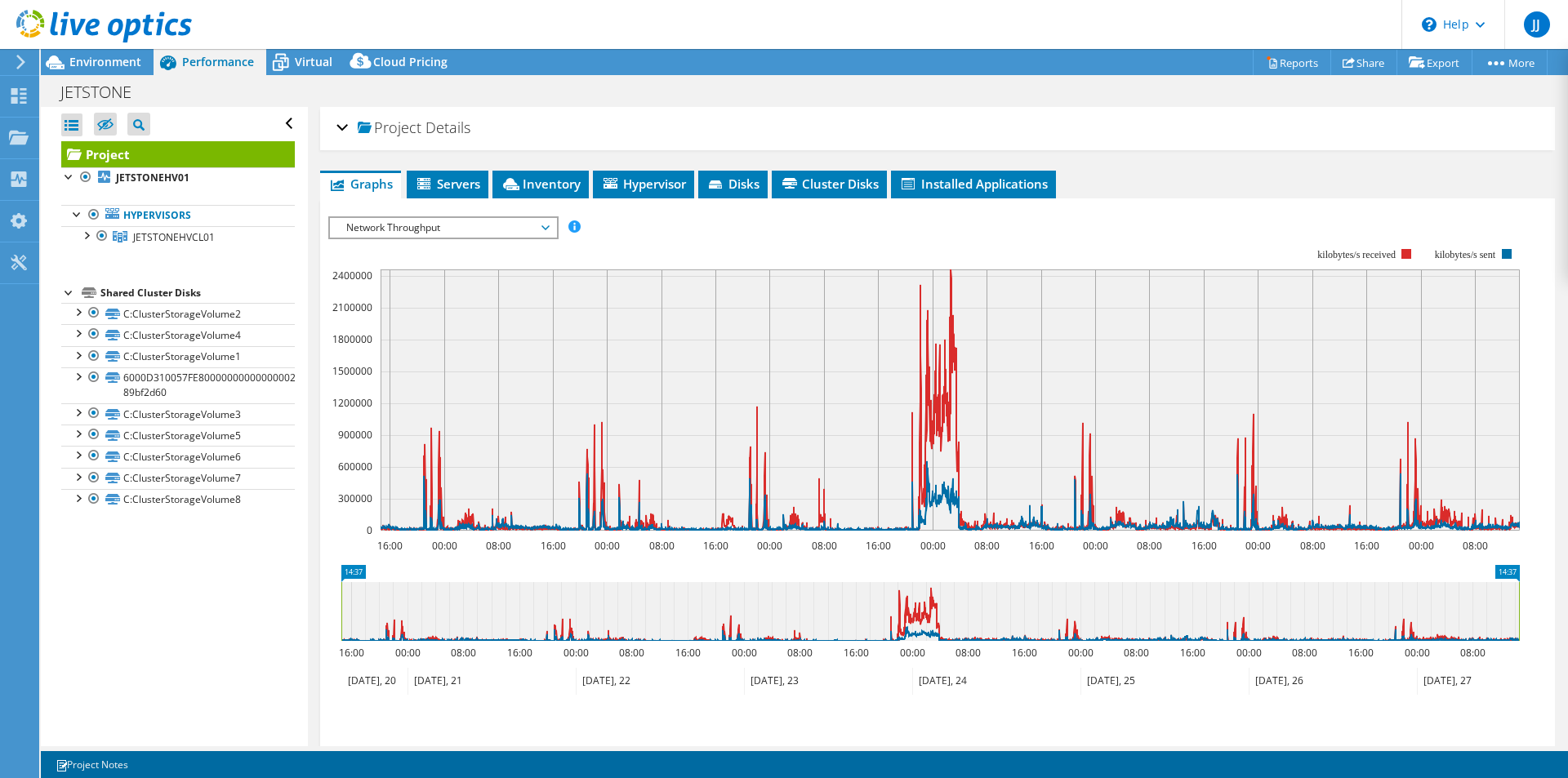
click at [1214, 638] on icon at bounding box center [930, 612] width 1178 height 59
click at [1203, 615] on icon at bounding box center [930, 612] width 1178 height 59
drag, startPoint x: 444, startPoint y: 633, endPoint x: 357, endPoint y: 618, distance: 88.3
click at [357, 618] on icon at bounding box center [930, 612] width 1178 height 59
drag, startPoint x: 369, startPoint y: 620, endPoint x: 531, endPoint y: 561, distance: 172.4
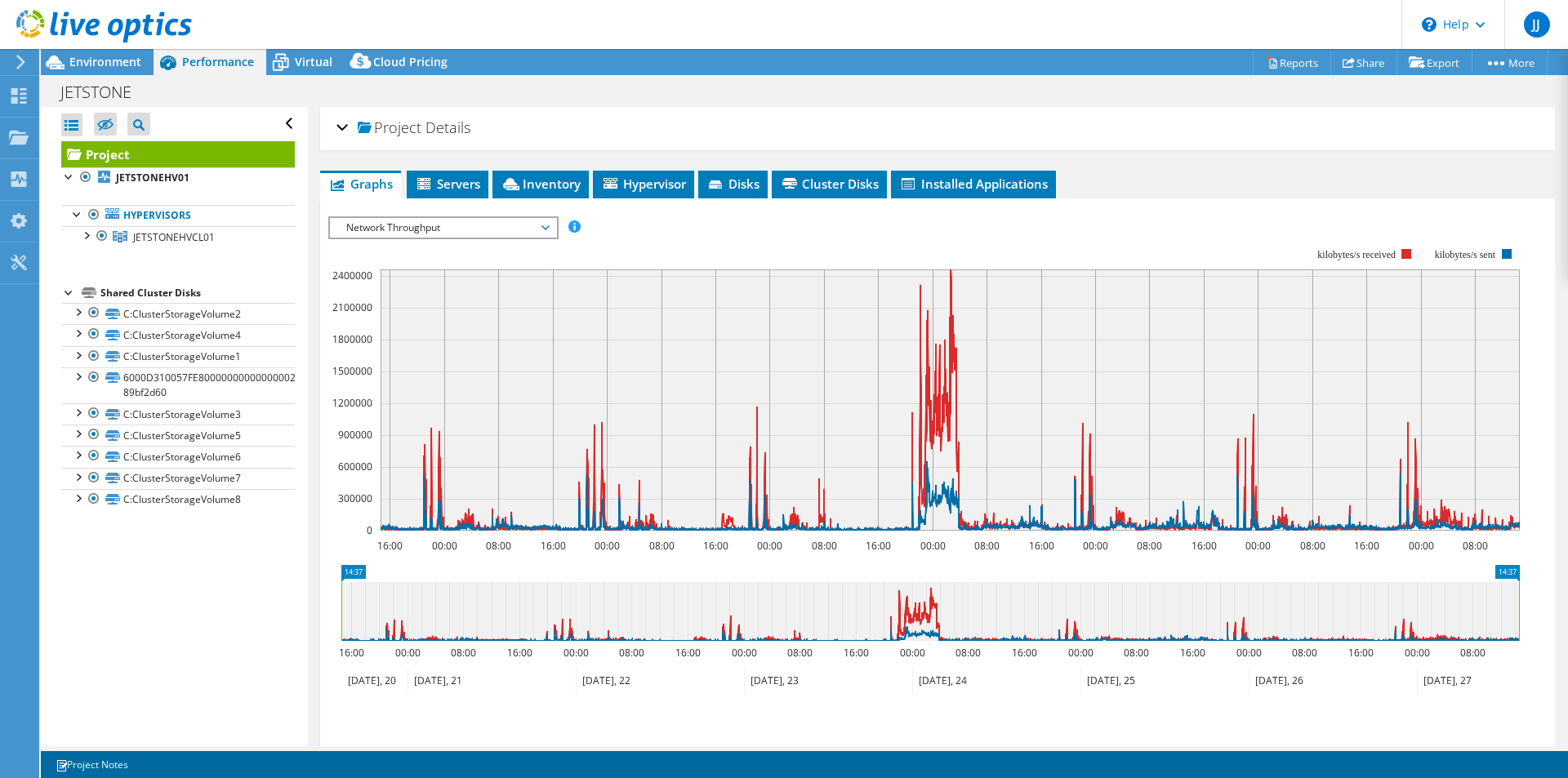
click at [538, 594] on icon at bounding box center [930, 612] width 1178 height 59
drag, startPoint x: 473, startPoint y: 390, endPoint x: 1039, endPoint y: 389, distance: 566.0
click at [1039, 389] on rect at bounding box center [950, 400] width 1139 height 261
drag, startPoint x: 922, startPoint y: 399, endPoint x: 394, endPoint y: 381, distance: 528.3
click at [394, 381] on rect at bounding box center [950, 400] width 1139 height 261
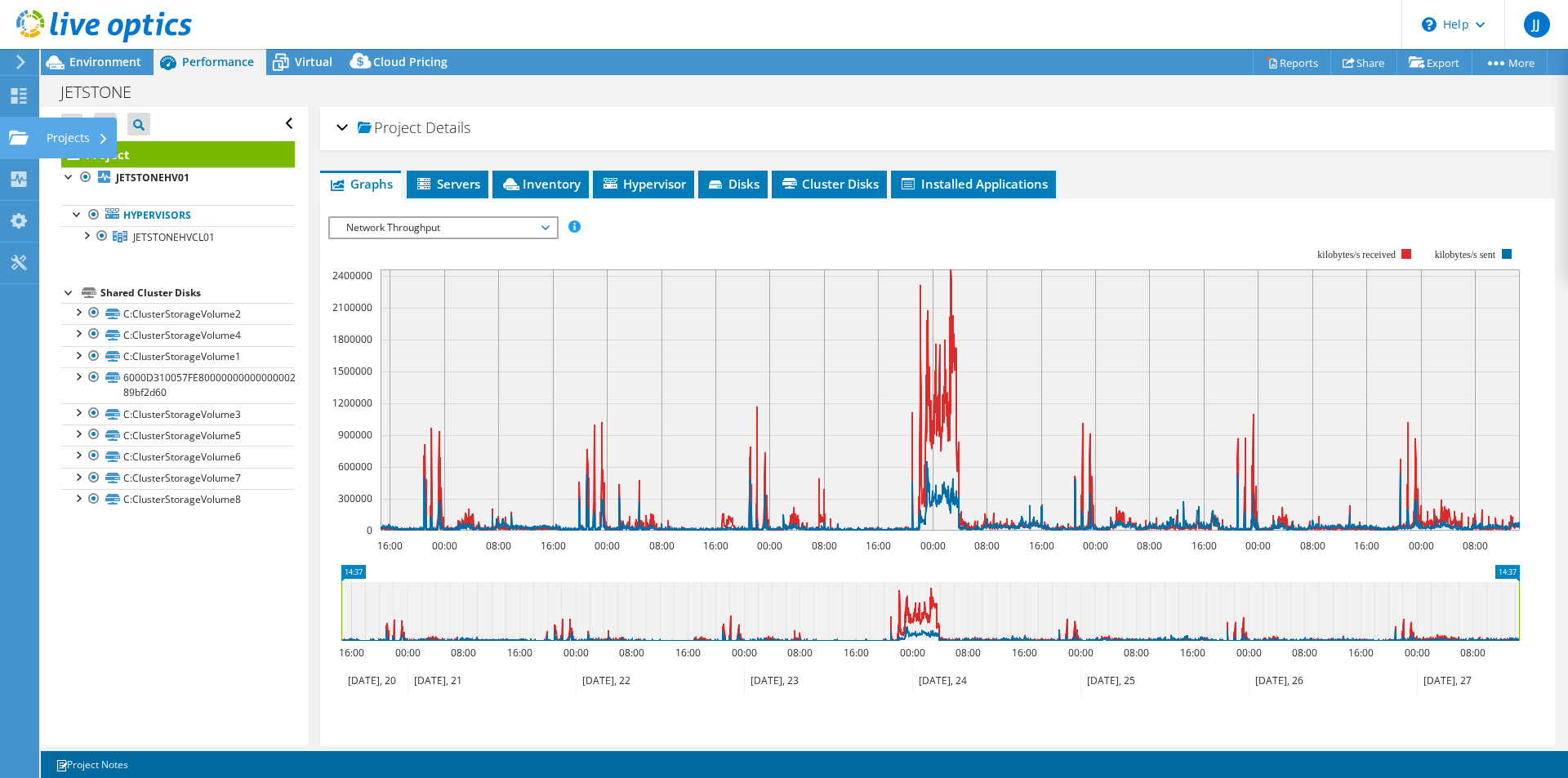
click at [19, 136] on use at bounding box center [18, 137] width 20 height 14
